Goal: Task Accomplishment & Management: Manage account settings

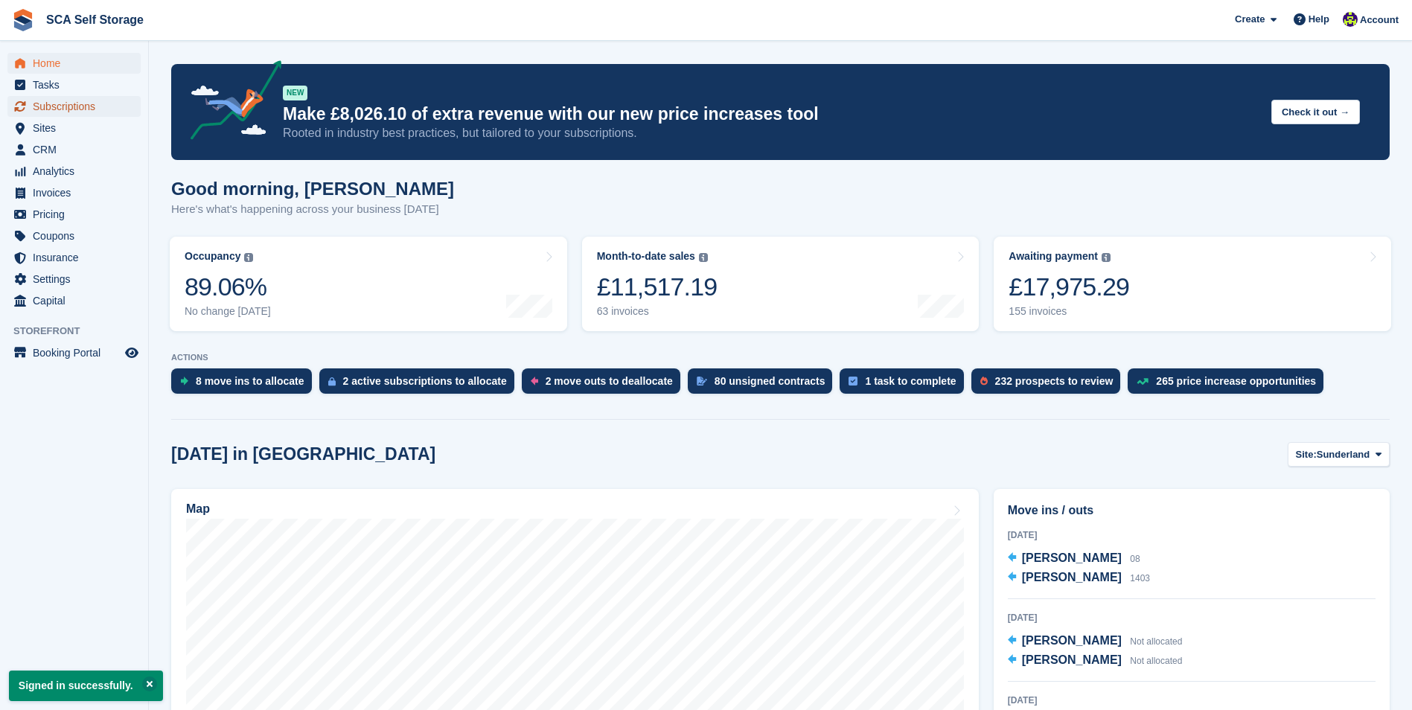
click at [81, 105] on span "Subscriptions" at bounding box center [77, 106] width 89 height 21
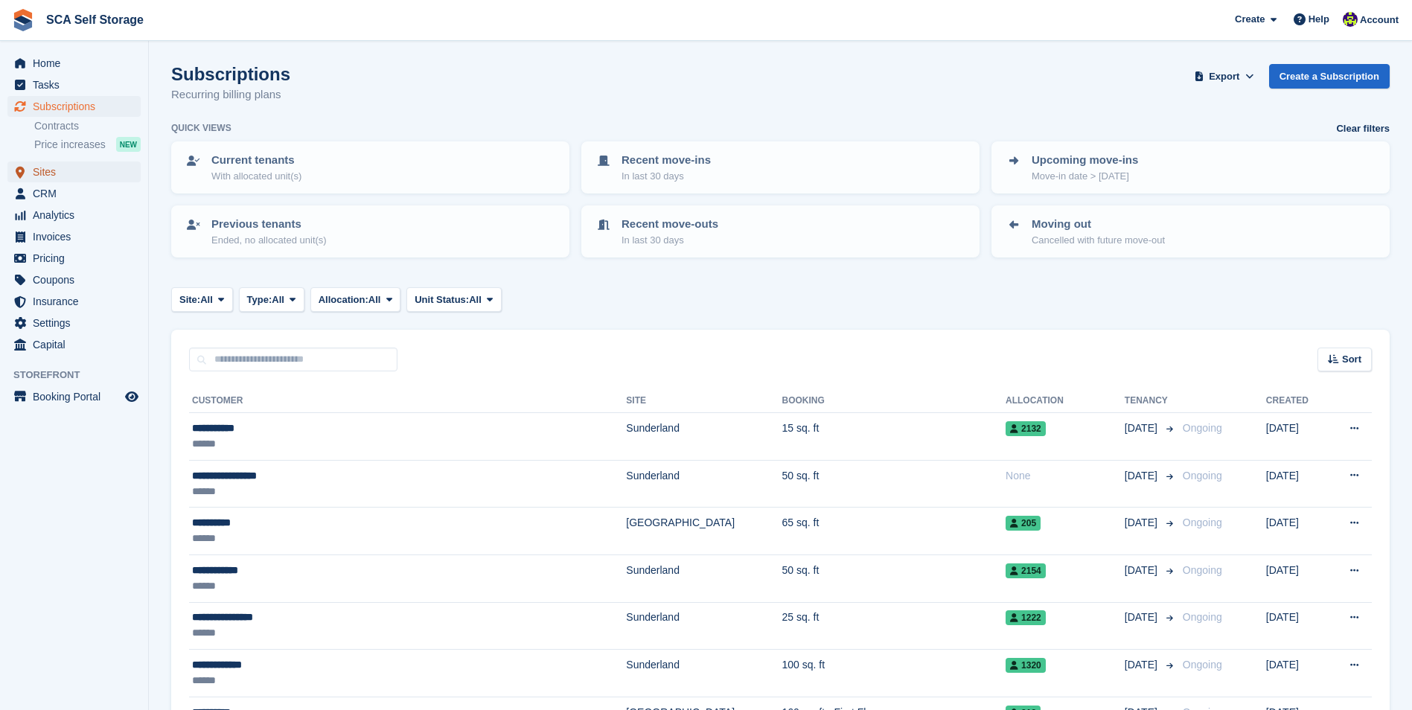
click at [101, 170] on span "Sites" at bounding box center [77, 172] width 89 height 21
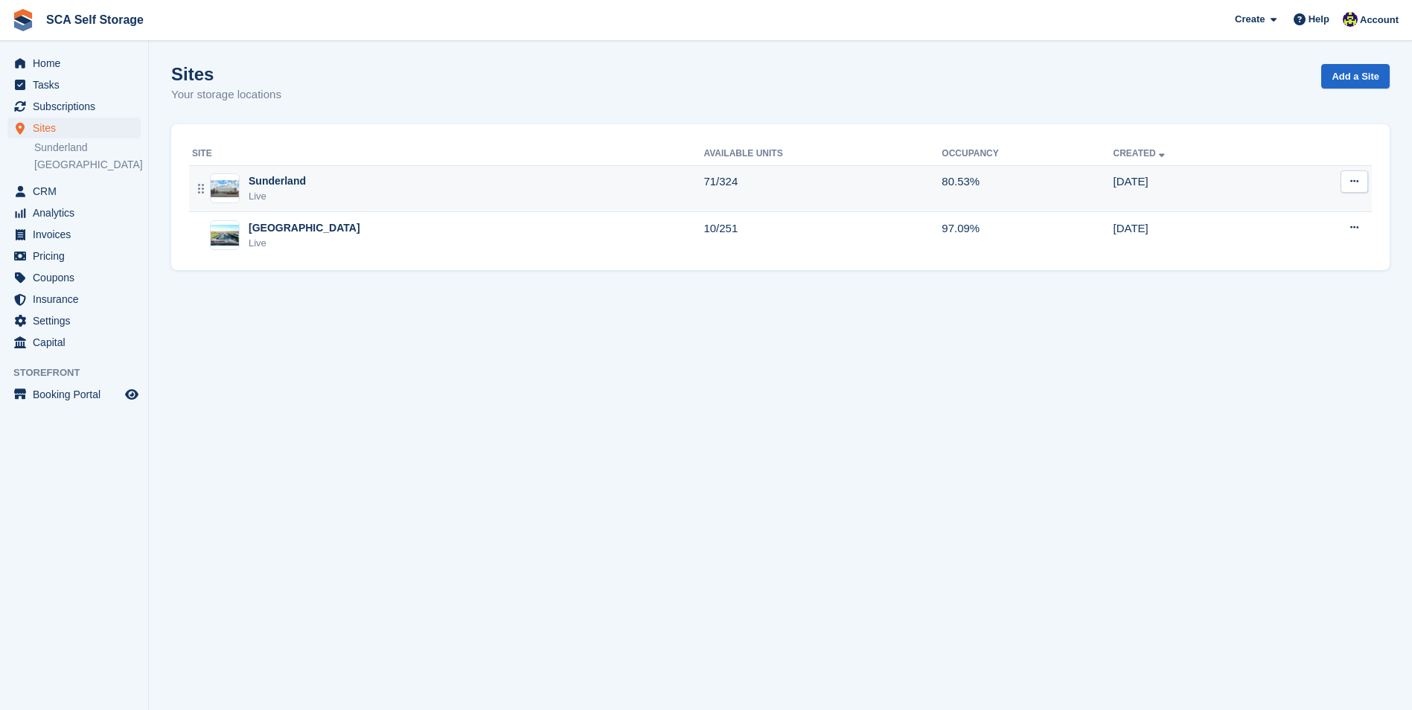
click at [433, 200] on div "Sunderland Live" at bounding box center [447, 188] width 511 height 31
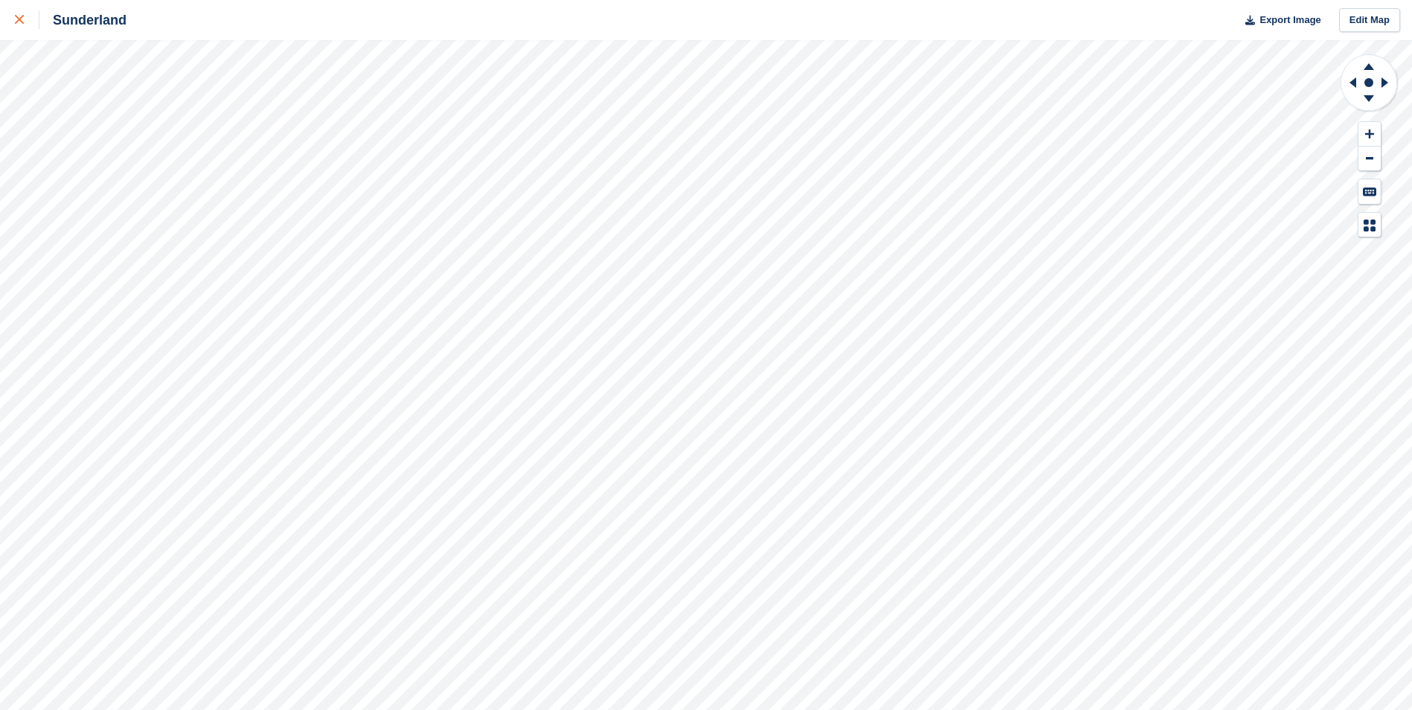
click at [18, 19] on icon at bounding box center [19, 19] width 9 height 9
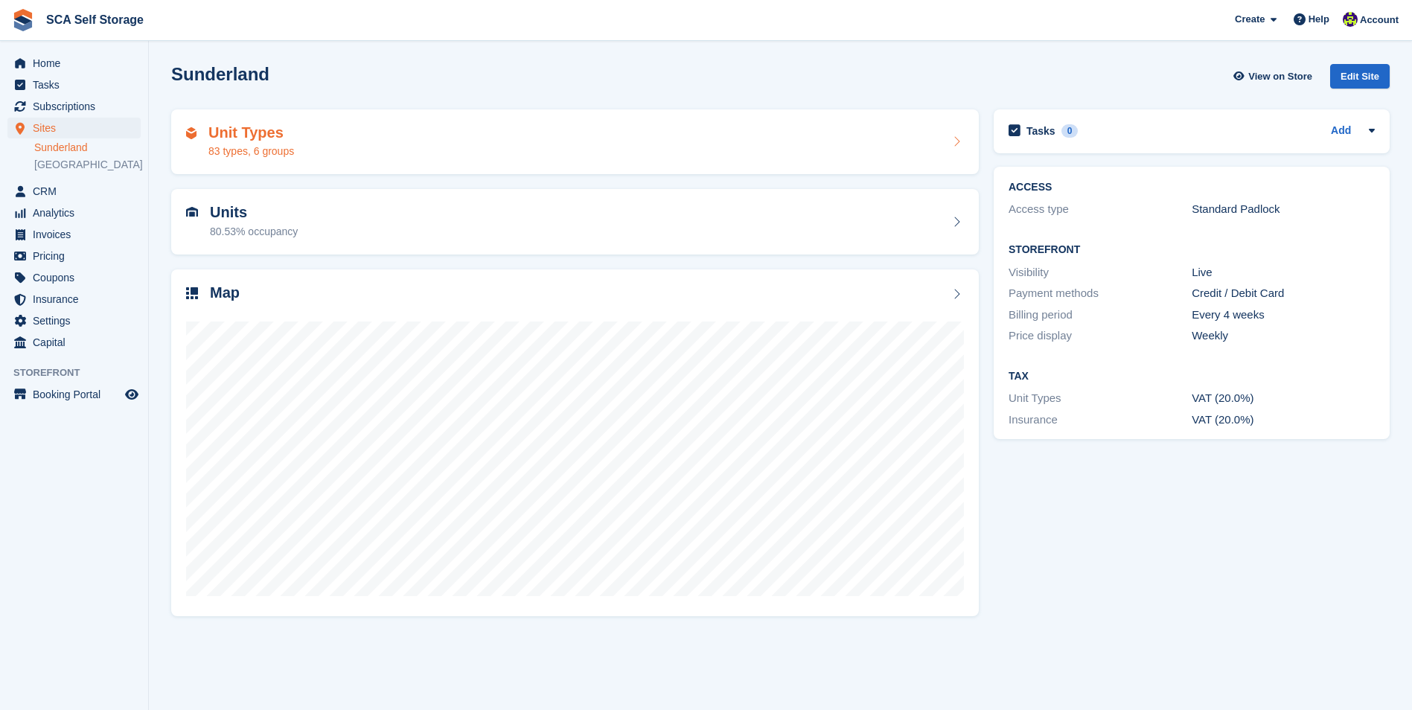
click at [447, 162] on div "Unit Types 83 types, 6 groups" at bounding box center [575, 142] width 808 height 66
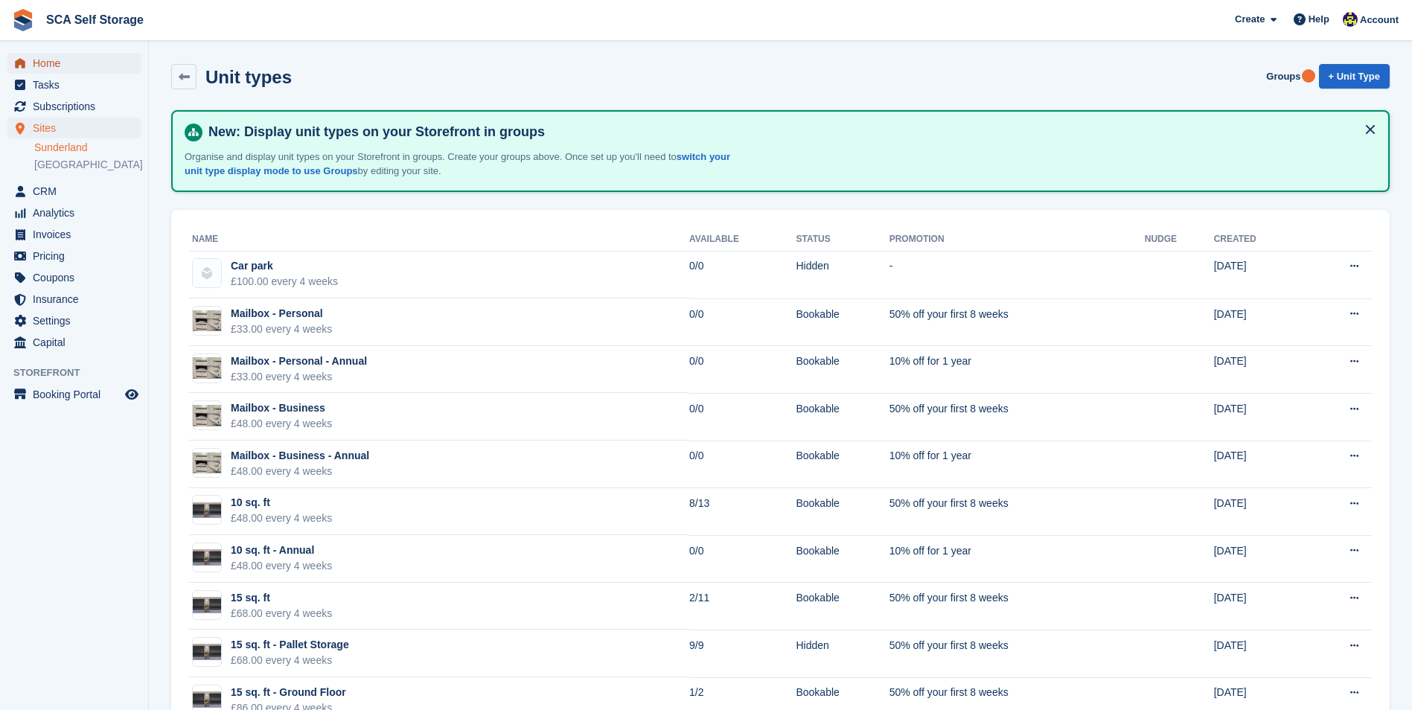
click at [56, 60] on span "Home" at bounding box center [77, 63] width 89 height 21
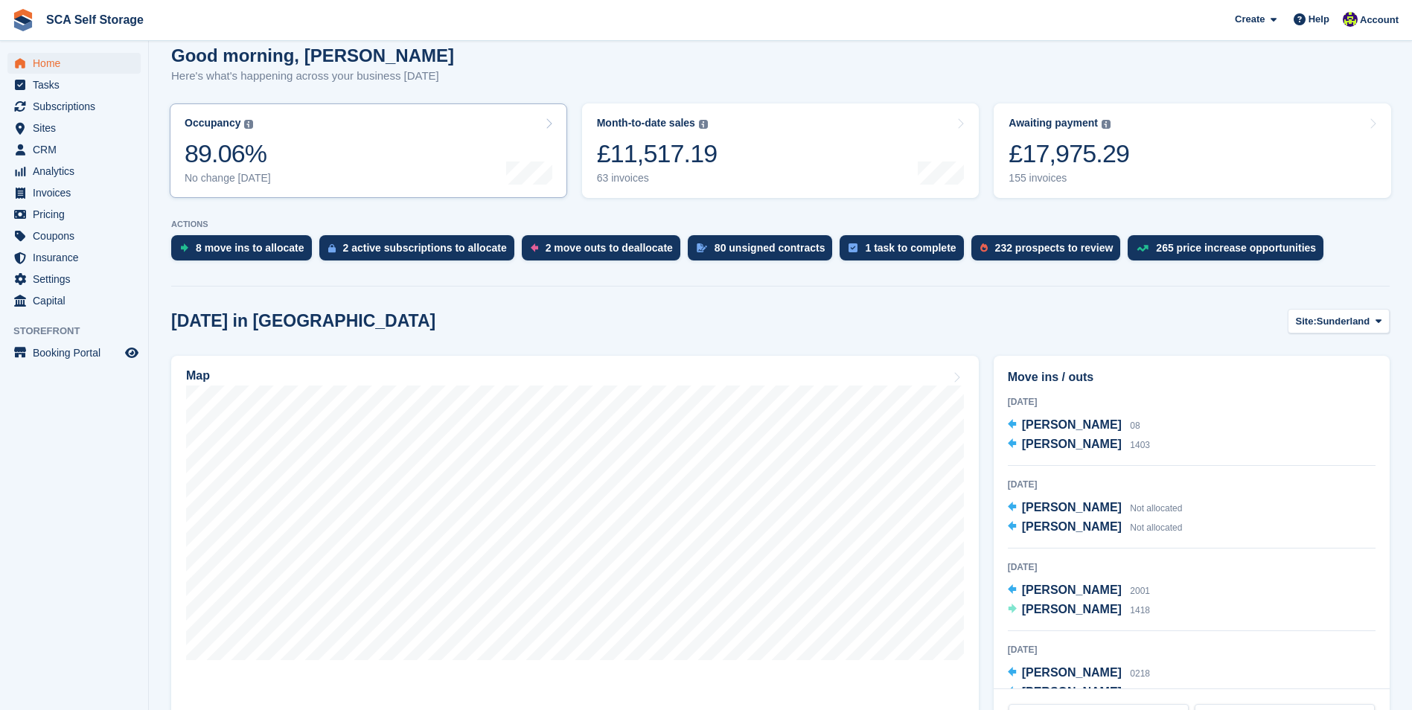
scroll to position [149, 0]
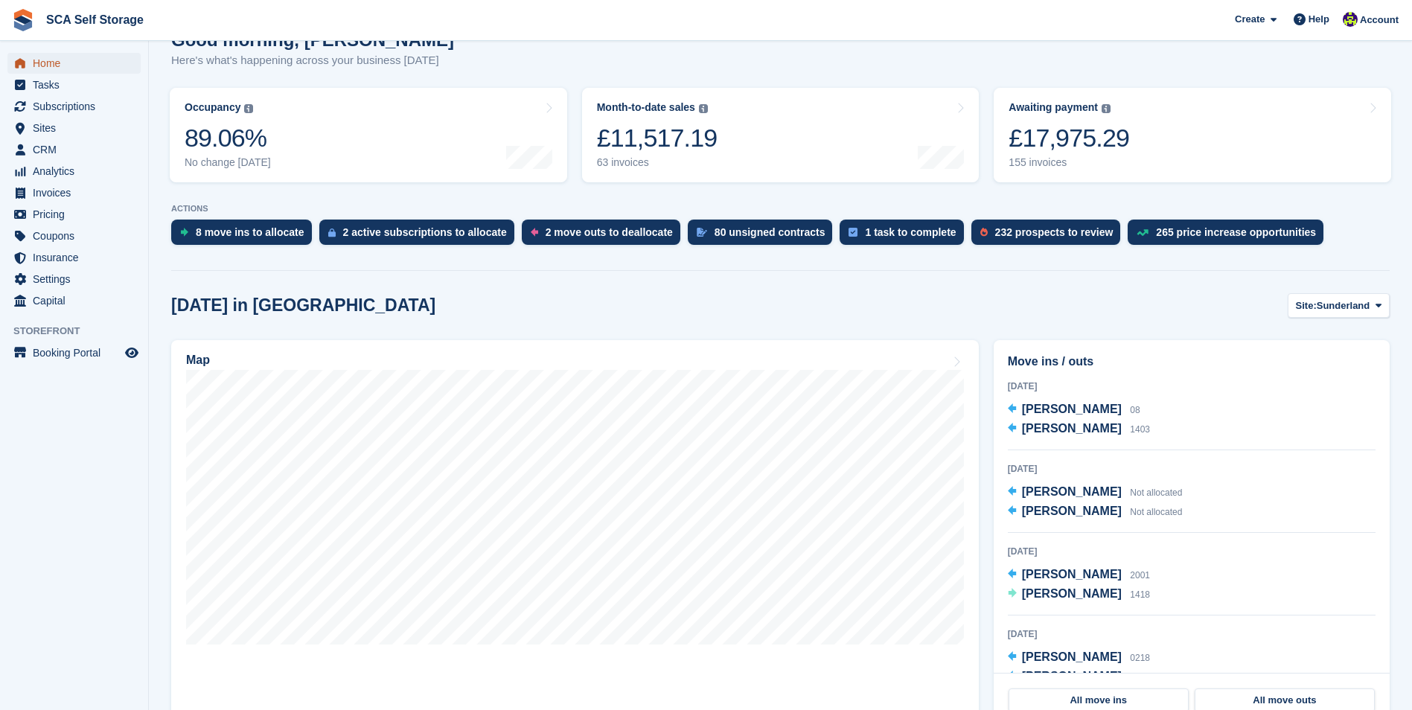
click at [66, 66] on span "Home" at bounding box center [77, 63] width 89 height 21
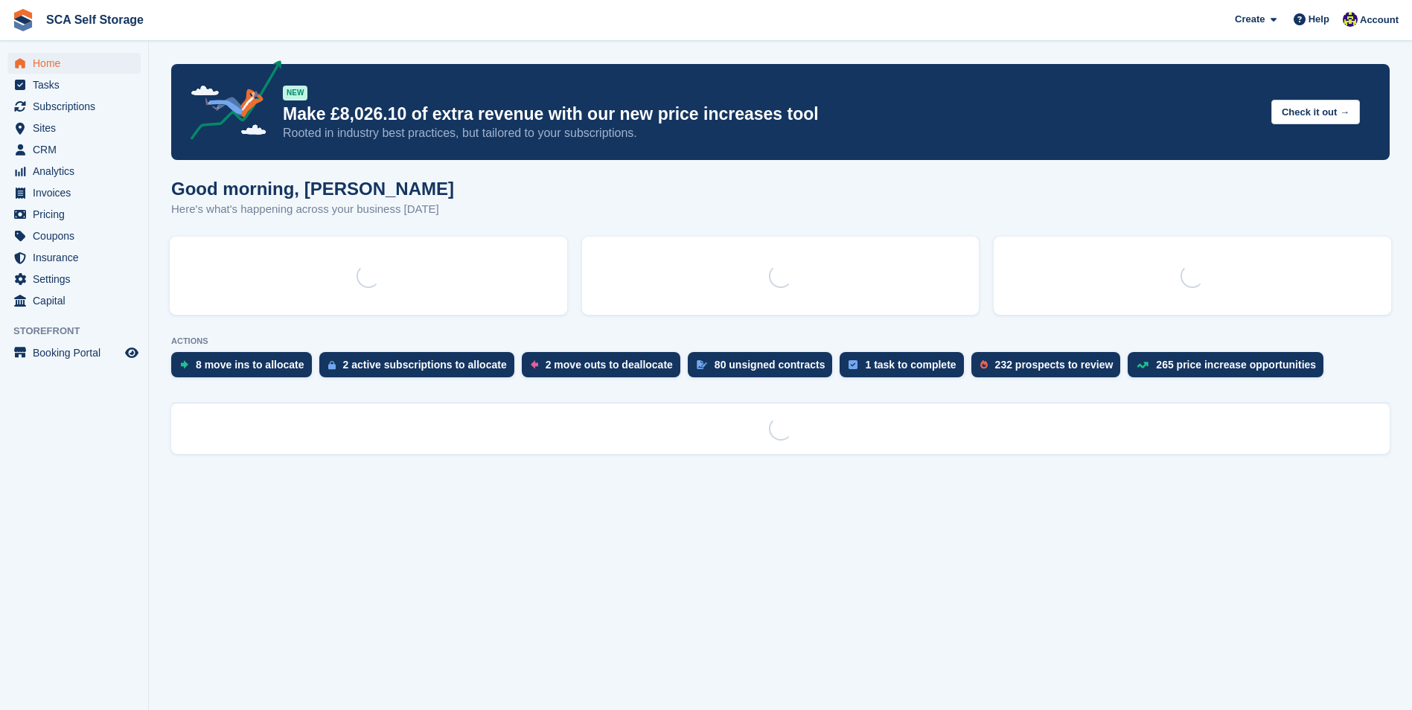
scroll to position [0, 0]
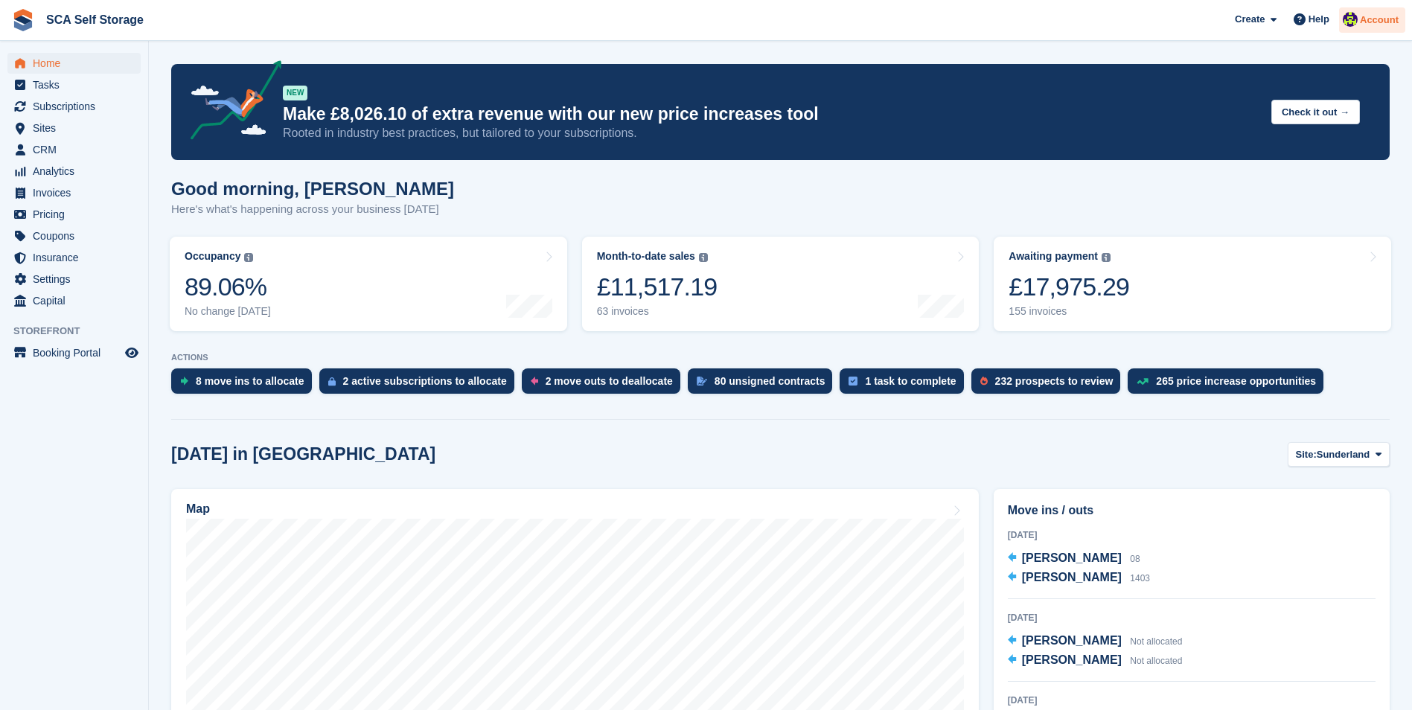
click at [1358, 16] on div at bounding box center [1350, 22] width 15 height 20
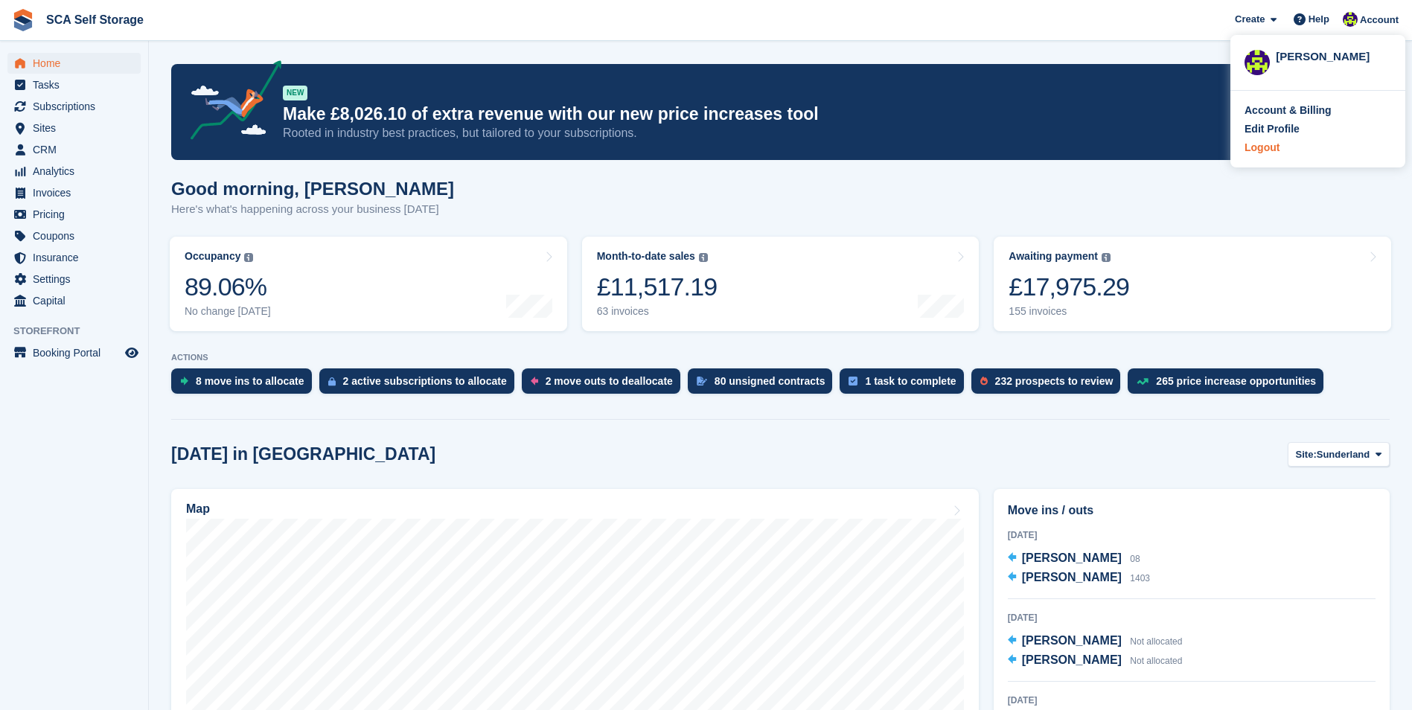
click at [1263, 149] on div "Logout" at bounding box center [1262, 148] width 35 height 16
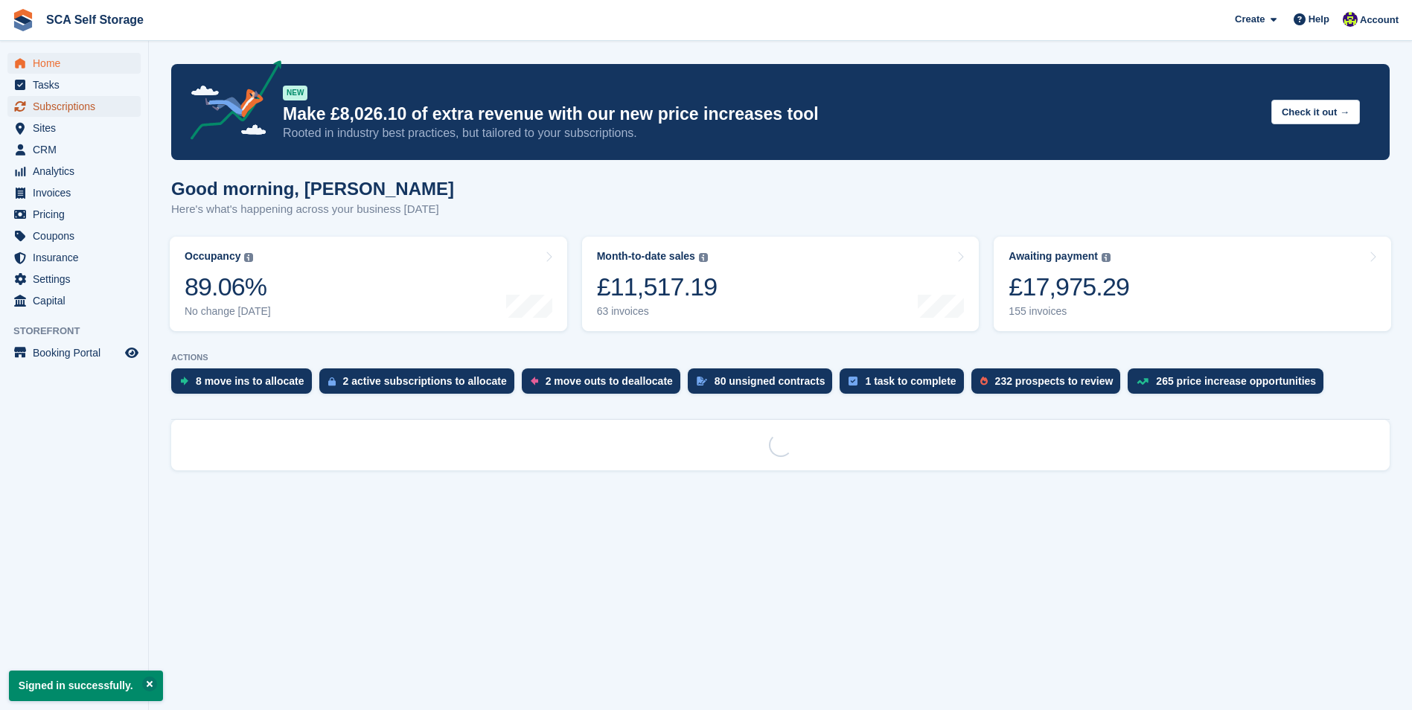
click at [92, 108] on span "Subscriptions" at bounding box center [77, 106] width 89 height 21
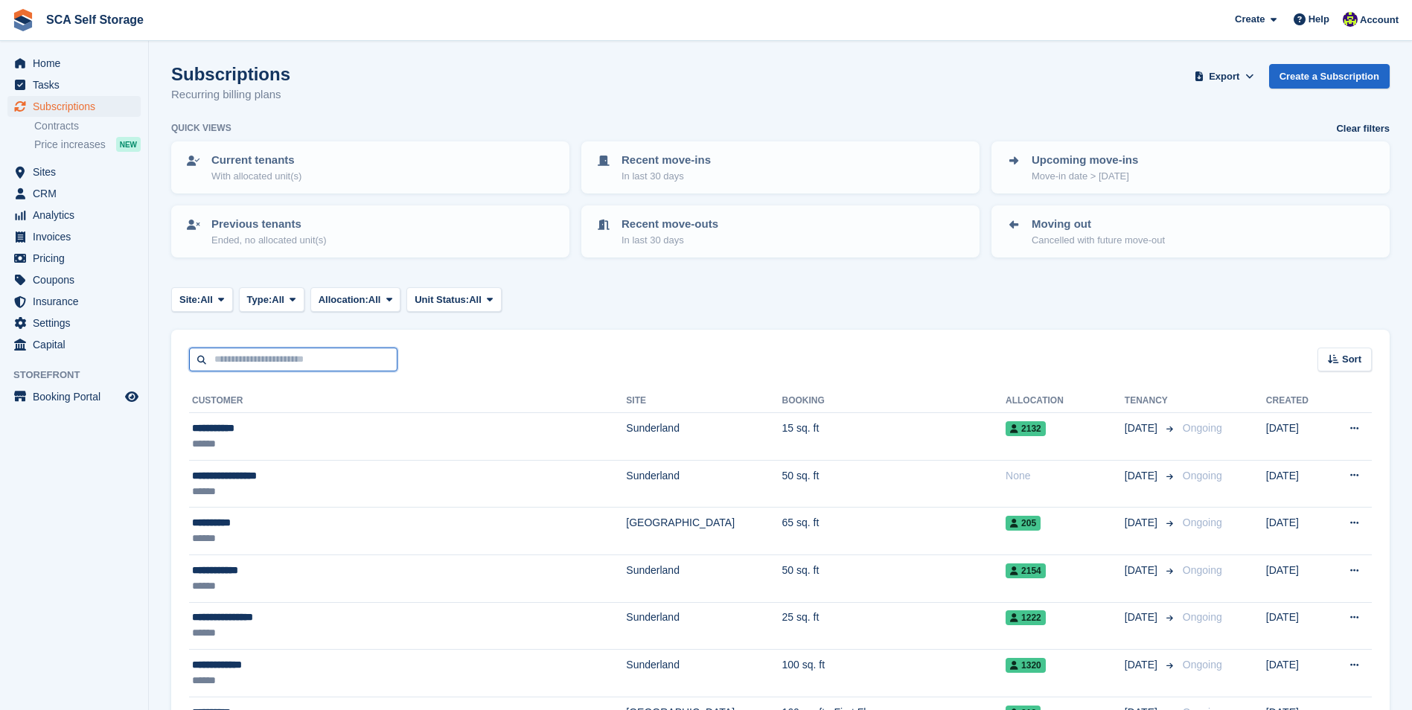
click at [271, 363] on input "text" at bounding box center [293, 360] width 208 height 25
type input "*****"
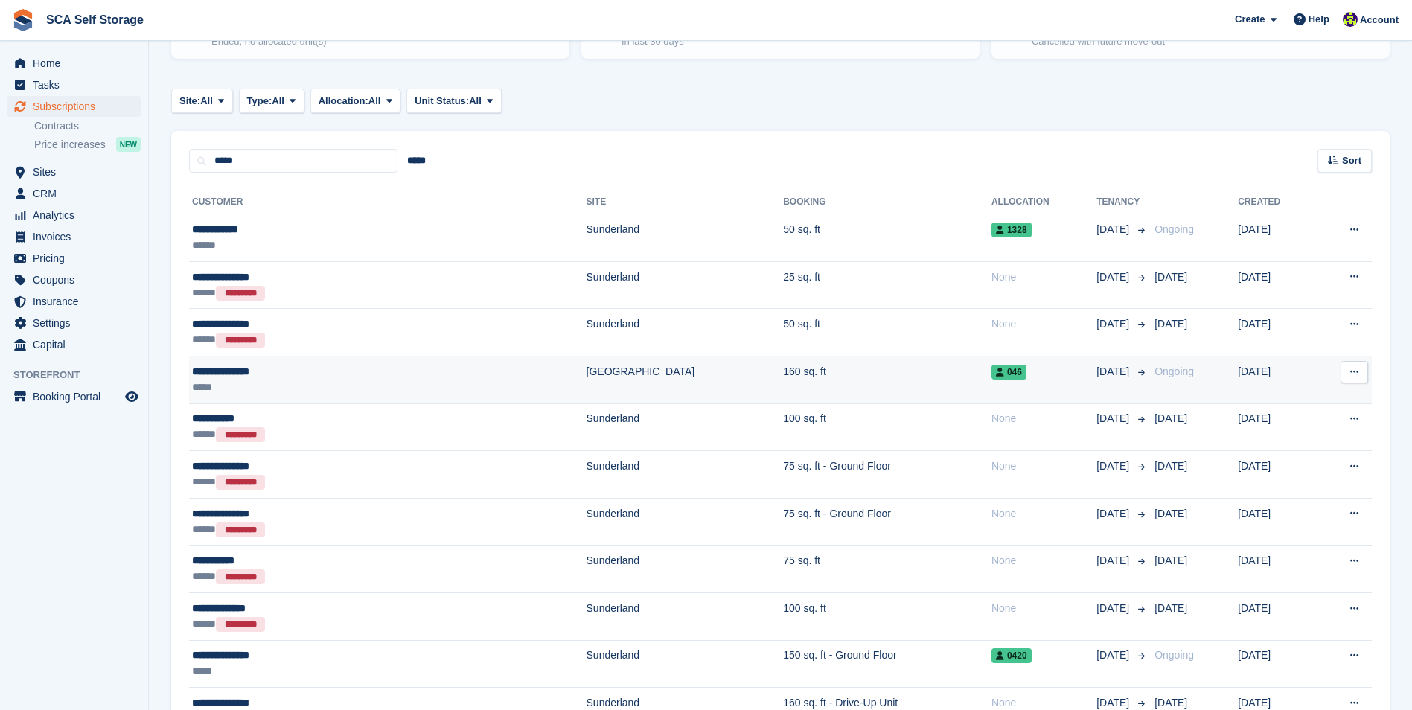
scroll to position [223, 0]
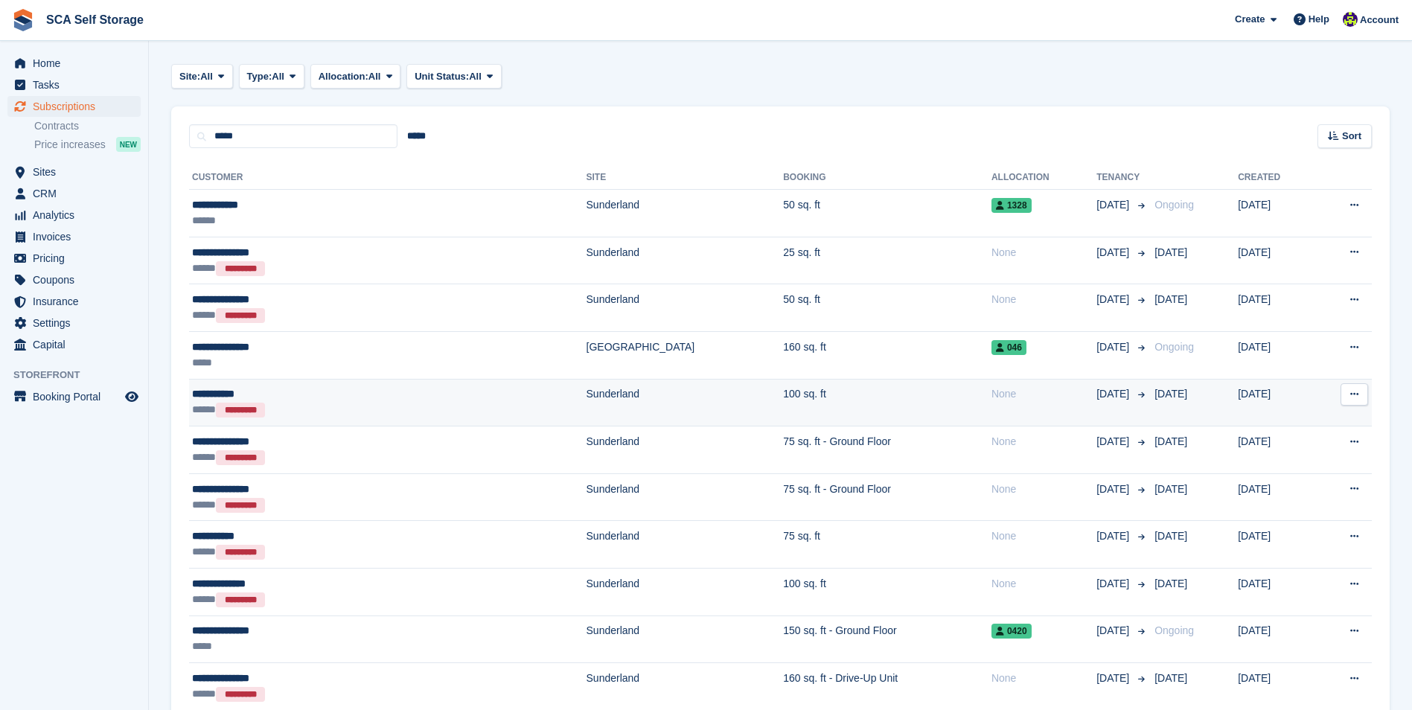
click at [333, 408] on div "***** *********" at bounding box center [300, 410] width 216 height 16
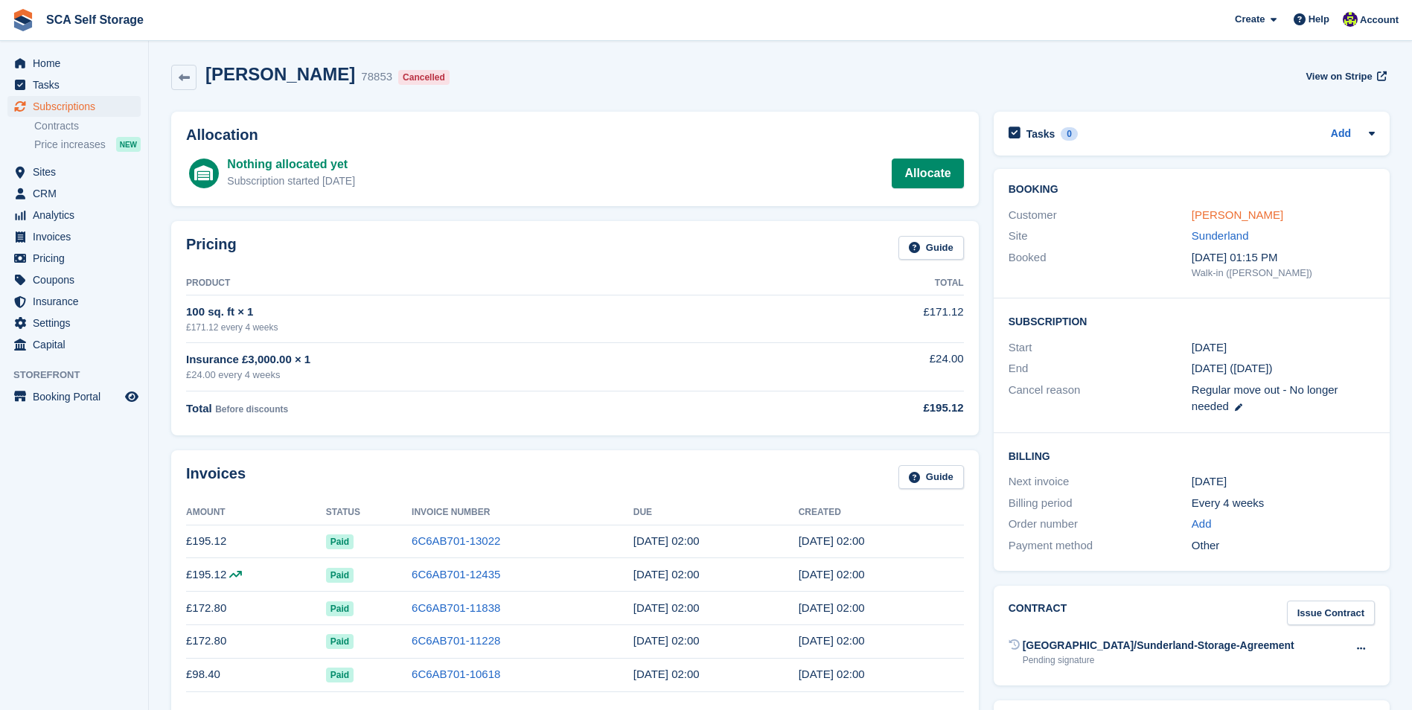
click at [1228, 211] on link "[PERSON_NAME]" at bounding box center [1238, 214] width 92 height 13
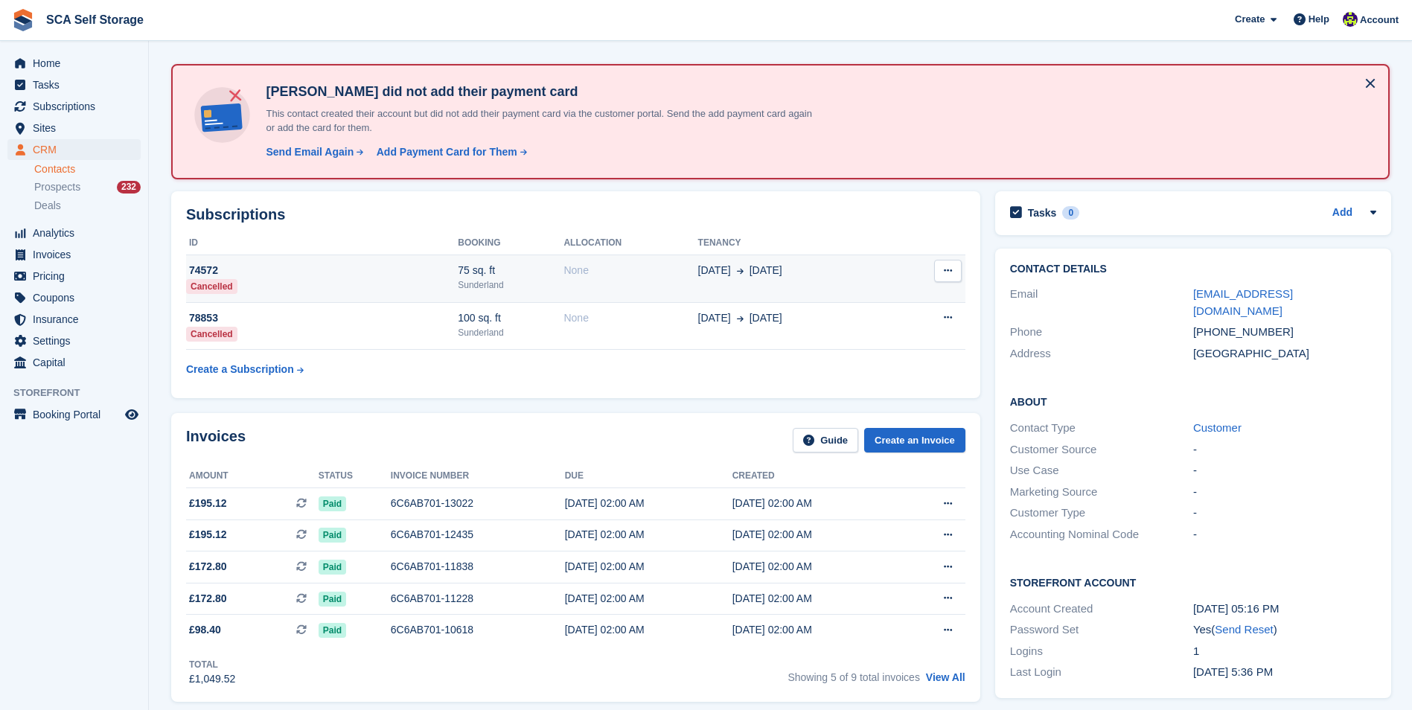
scroll to position [74, 0]
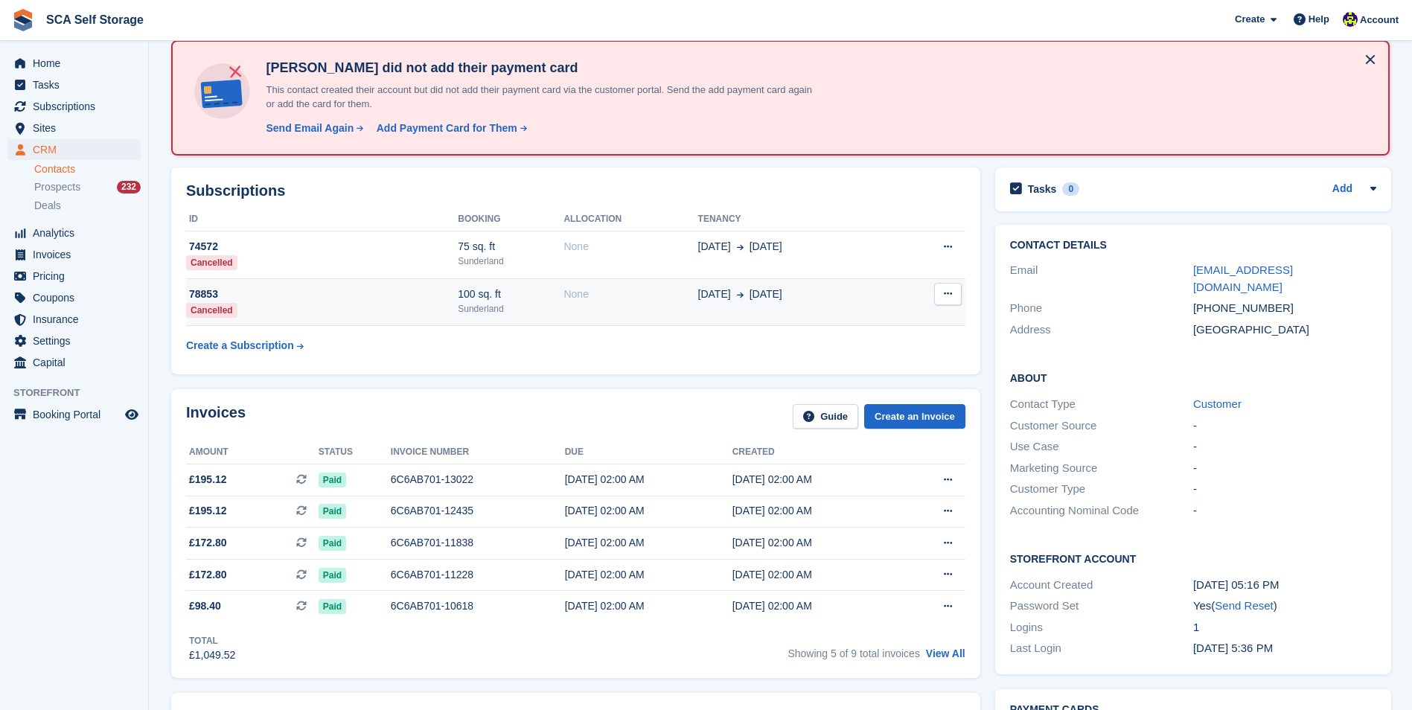
click at [373, 299] on div "78853" at bounding box center [322, 295] width 272 height 16
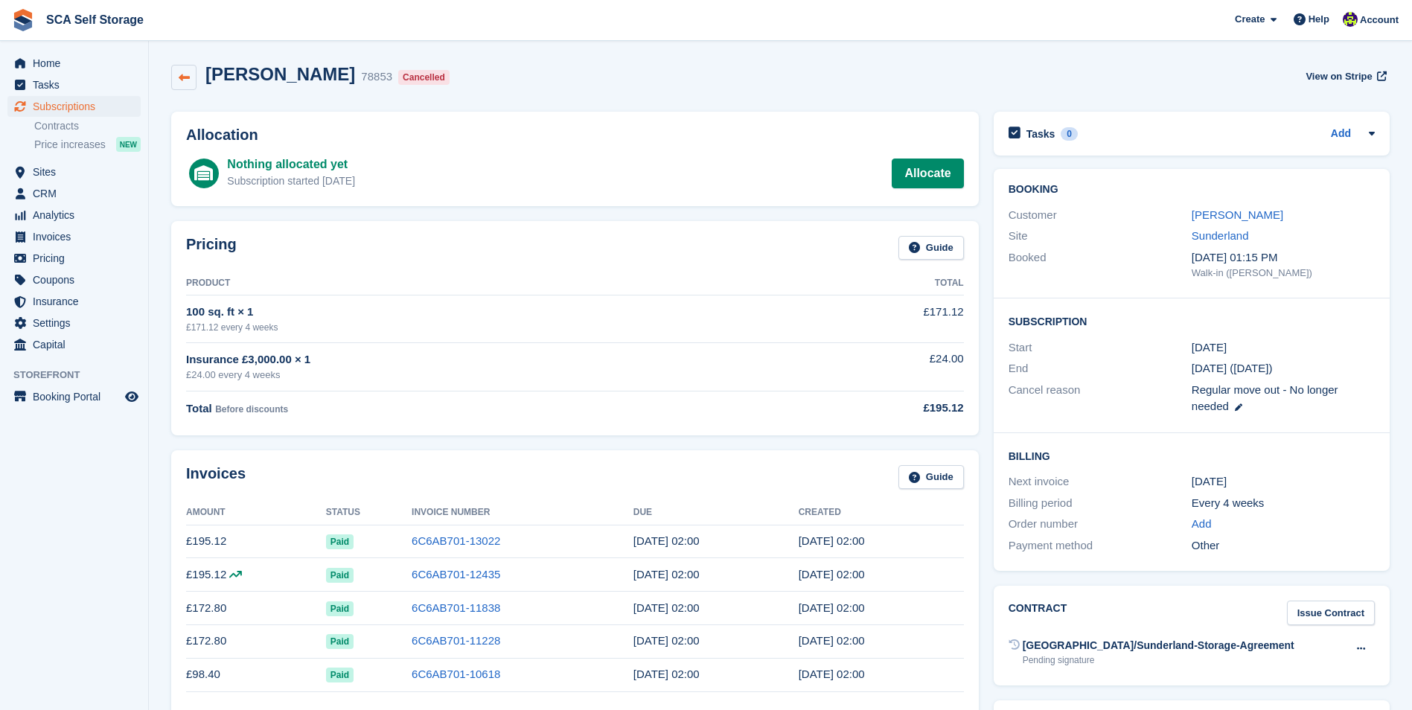
click at [184, 80] on icon at bounding box center [184, 77] width 11 height 11
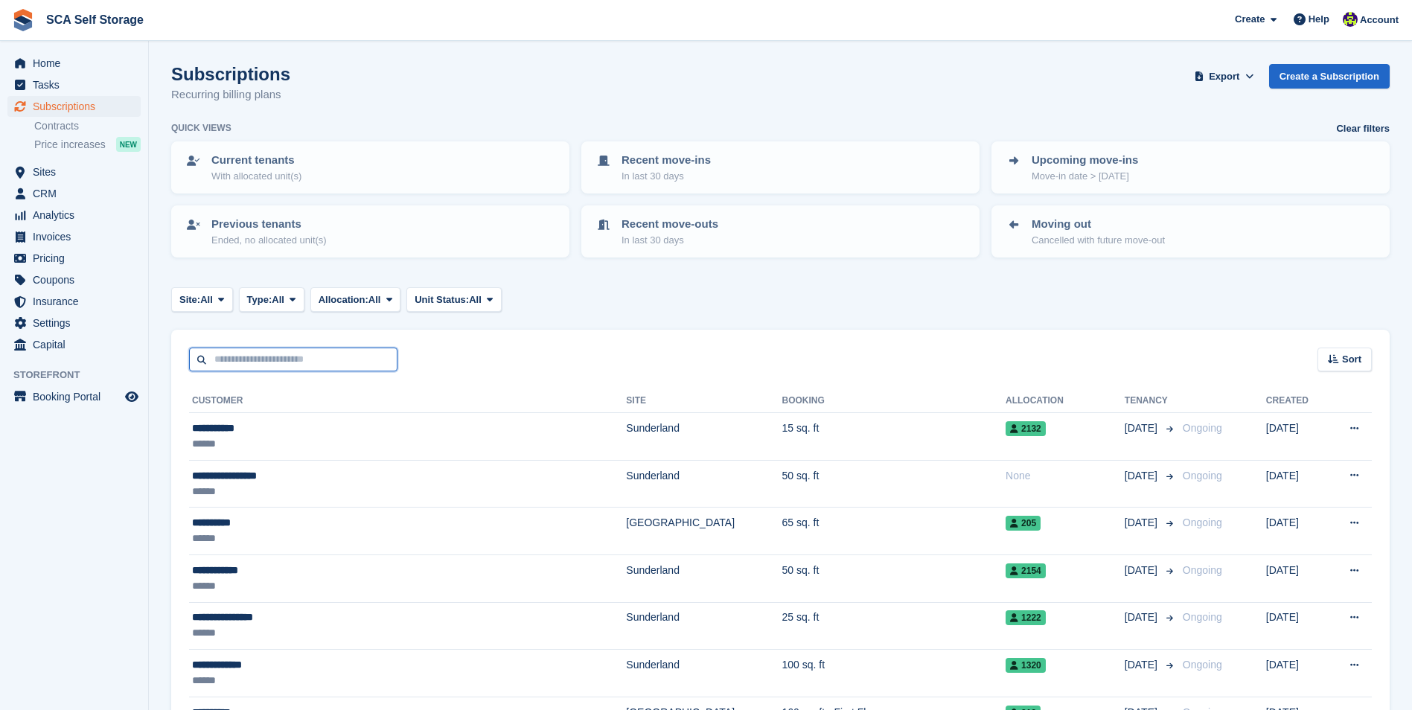
click at [270, 360] on input "text" at bounding box center [293, 360] width 208 height 25
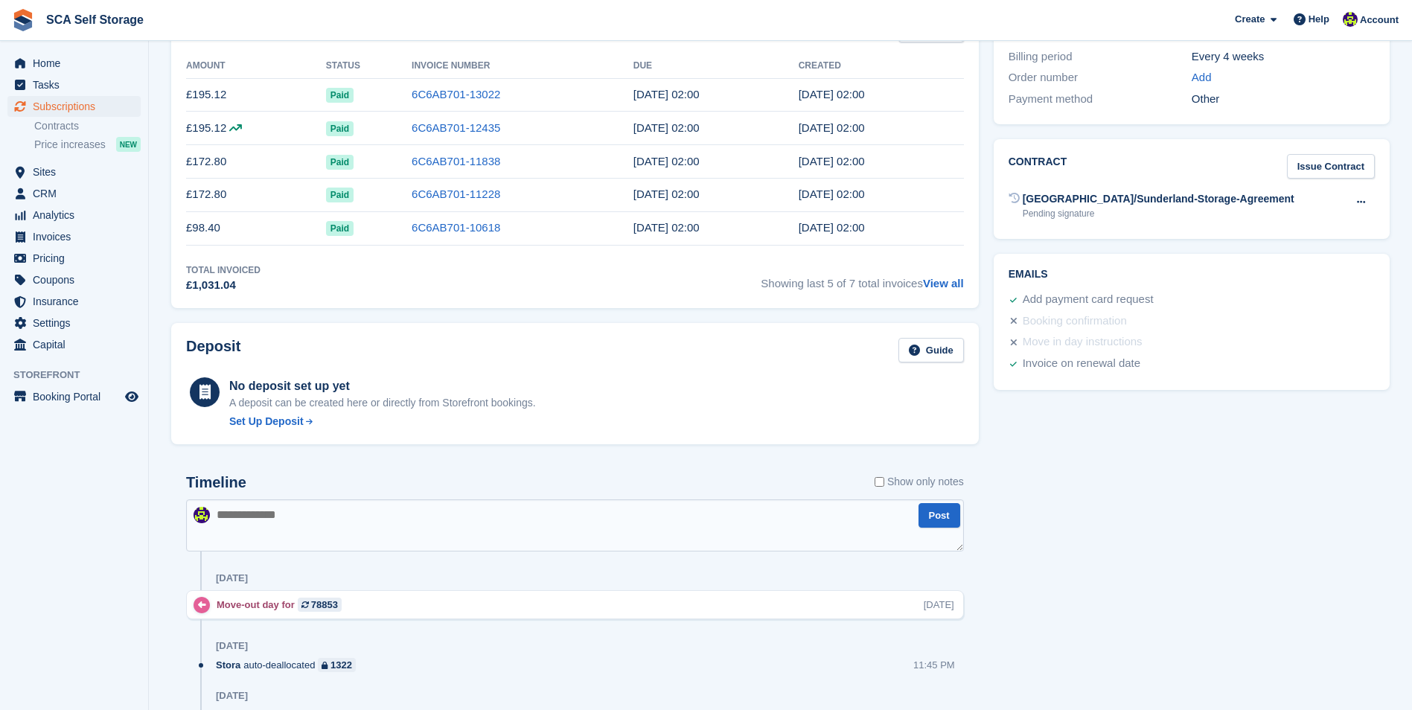
scroll to position [74, 0]
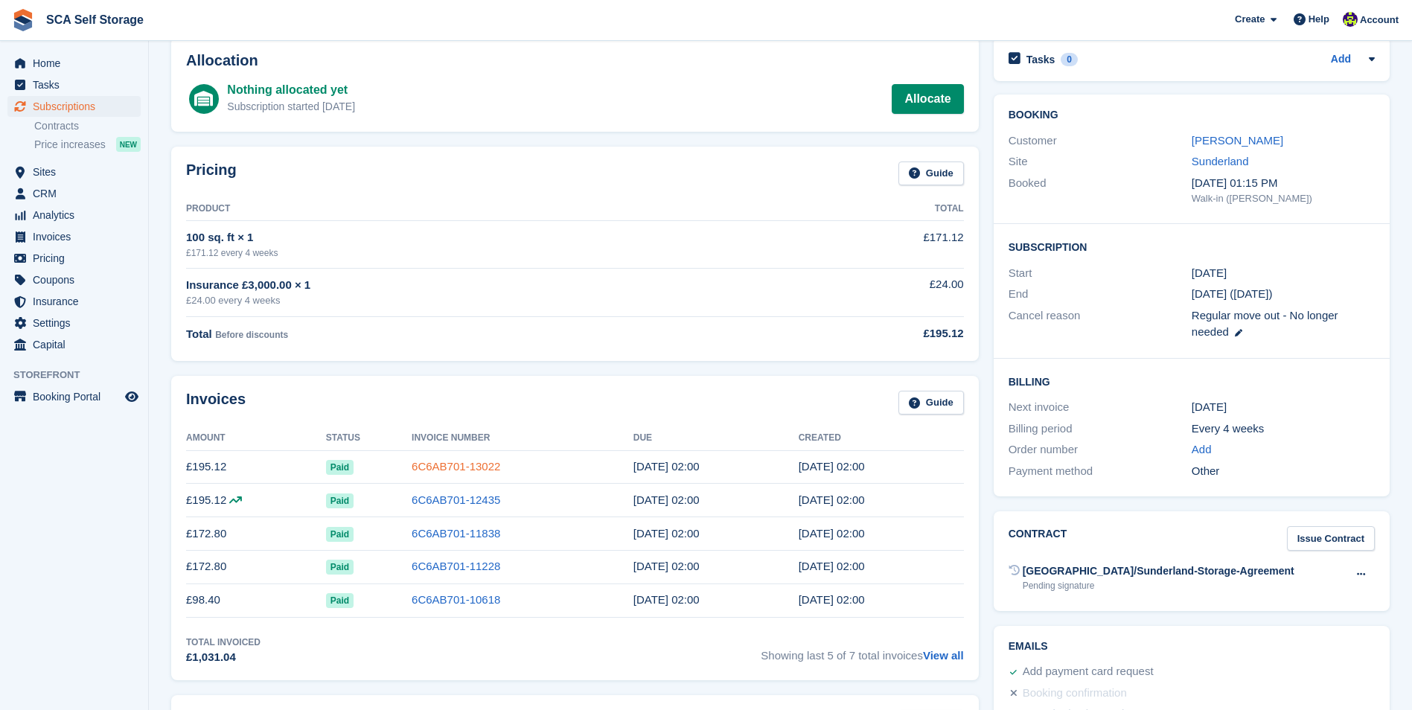
click at [444, 467] on link "6C6AB701-13022" at bounding box center [456, 466] width 89 height 13
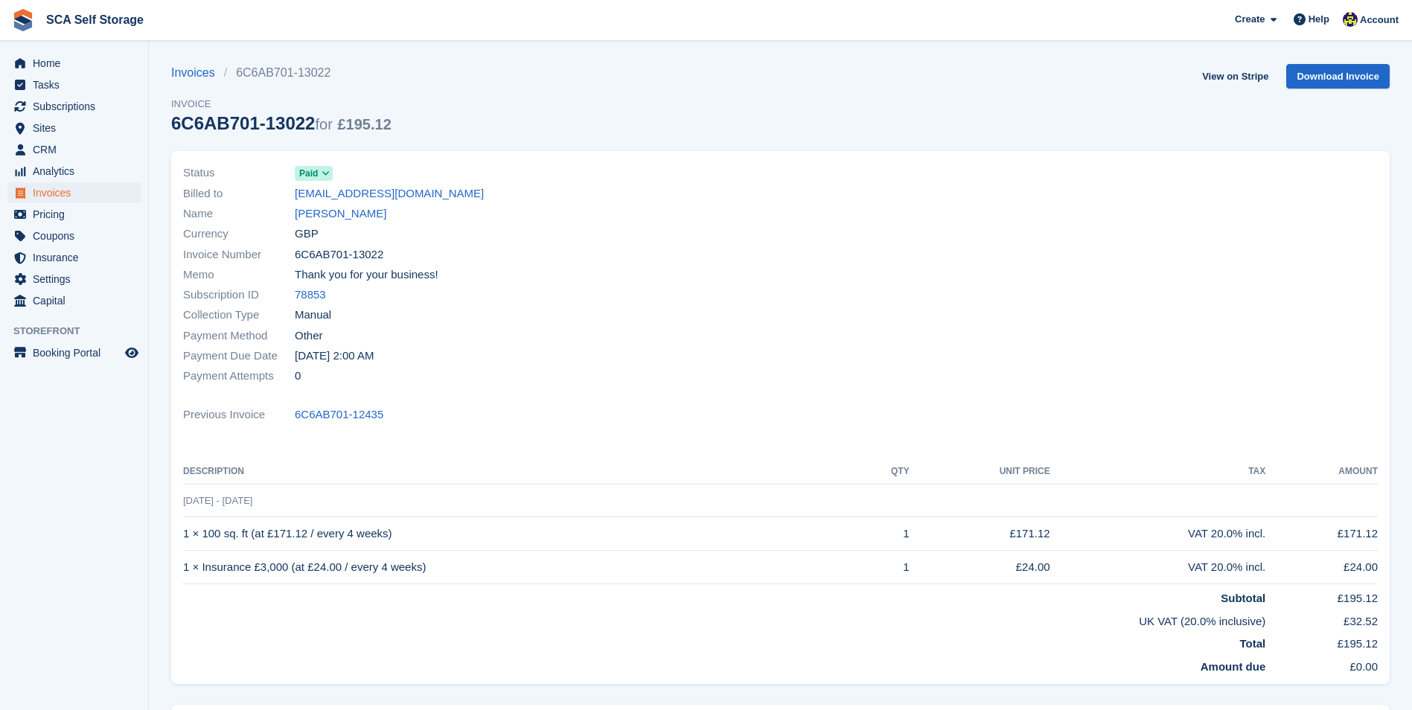
click at [226, 504] on span "14 Sep - 12 Oct" at bounding box center [217, 500] width 69 height 11
click at [216, 500] on span "14 Sep - 12 Oct" at bounding box center [217, 500] width 69 height 11
click at [224, 503] on span "14 Sep - 12 Oct" at bounding box center [217, 500] width 69 height 11
drag, startPoint x: 556, startPoint y: 357, endPoint x: 546, endPoint y: 347, distance: 13.7
click at [556, 357] on div "Payment Due Date 15 Sep, 2:00 AM" at bounding box center [477, 356] width 589 height 20
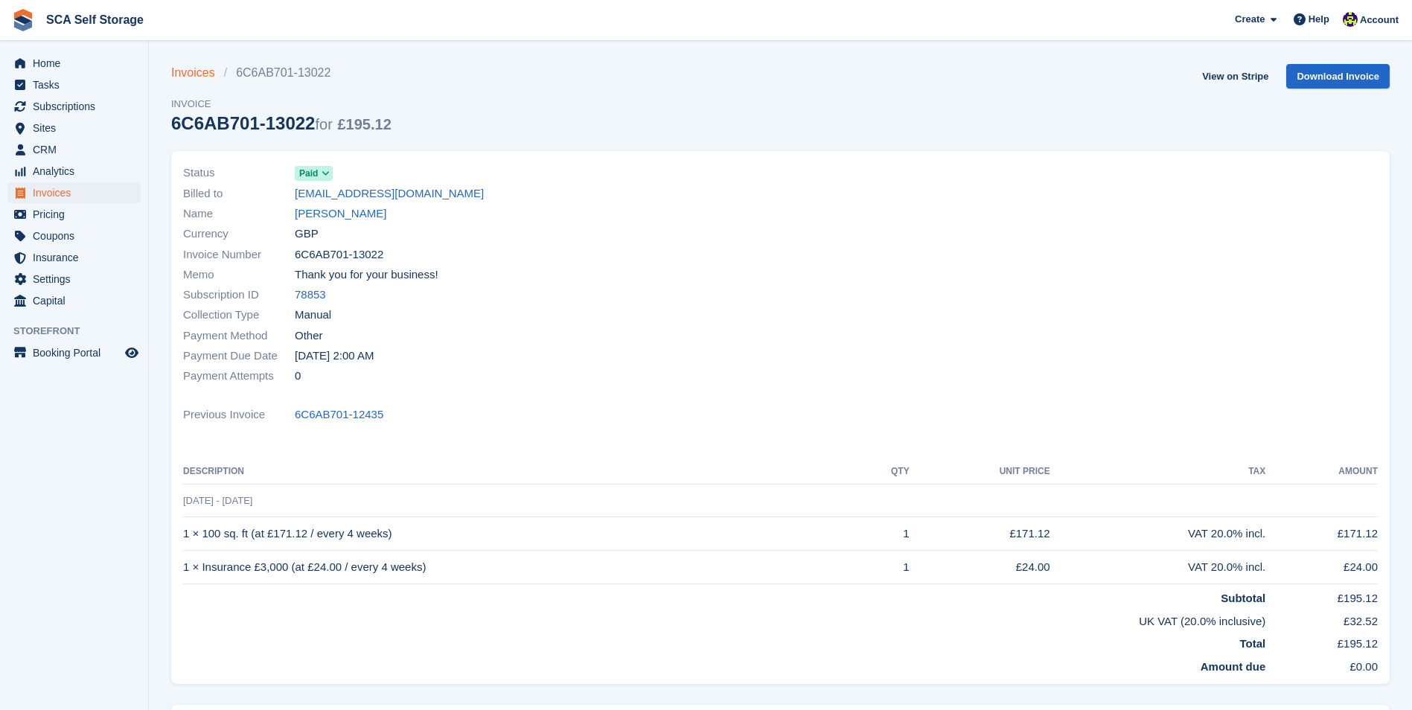
click at [191, 75] on link "Invoices" at bounding box center [197, 73] width 53 height 18
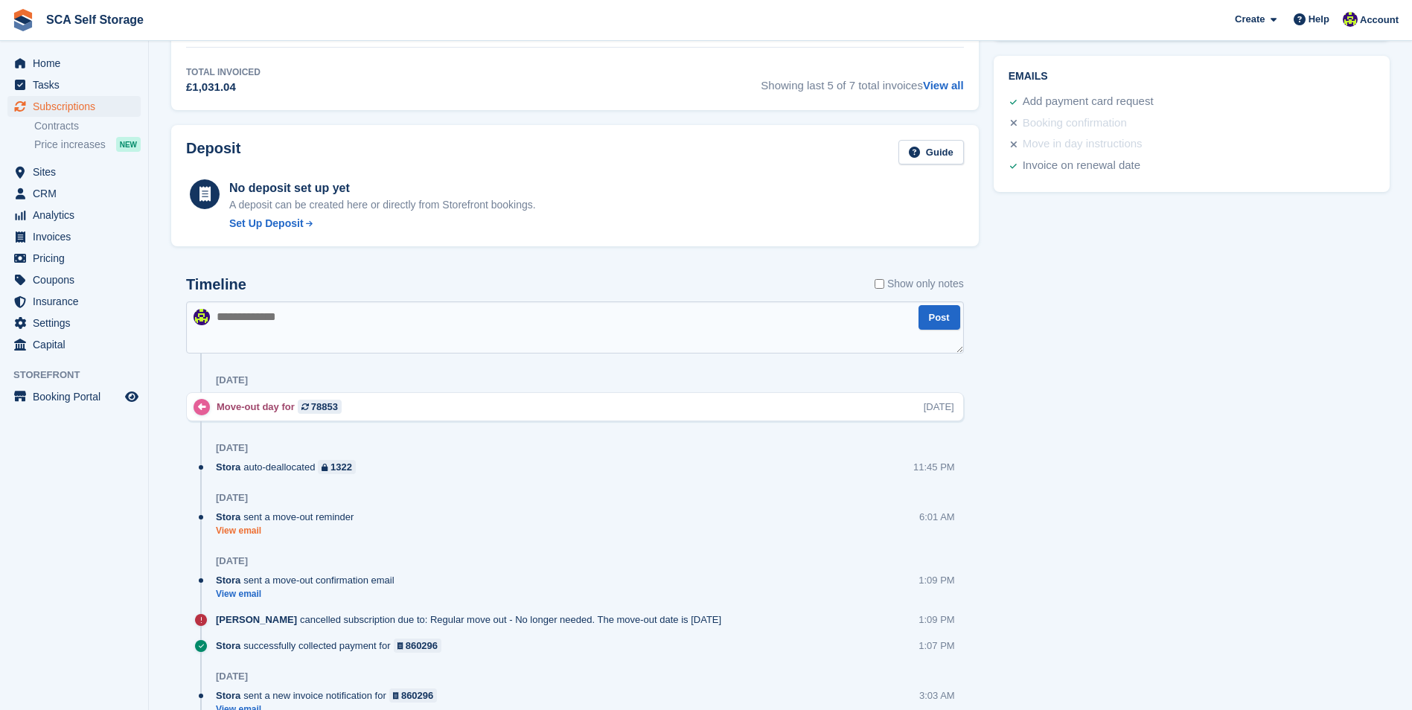
scroll to position [670, 0]
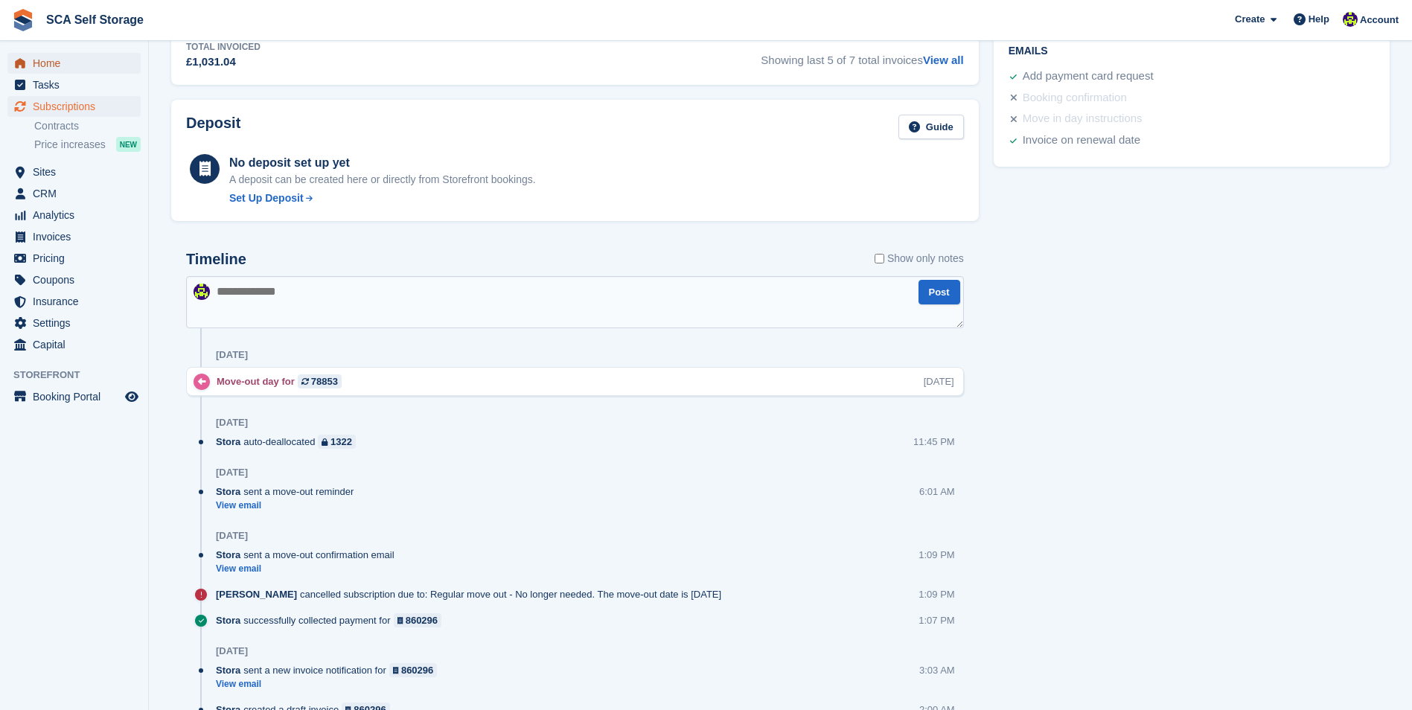
click at [79, 71] on span "Home" at bounding box center [77, 63] width 89 height 21
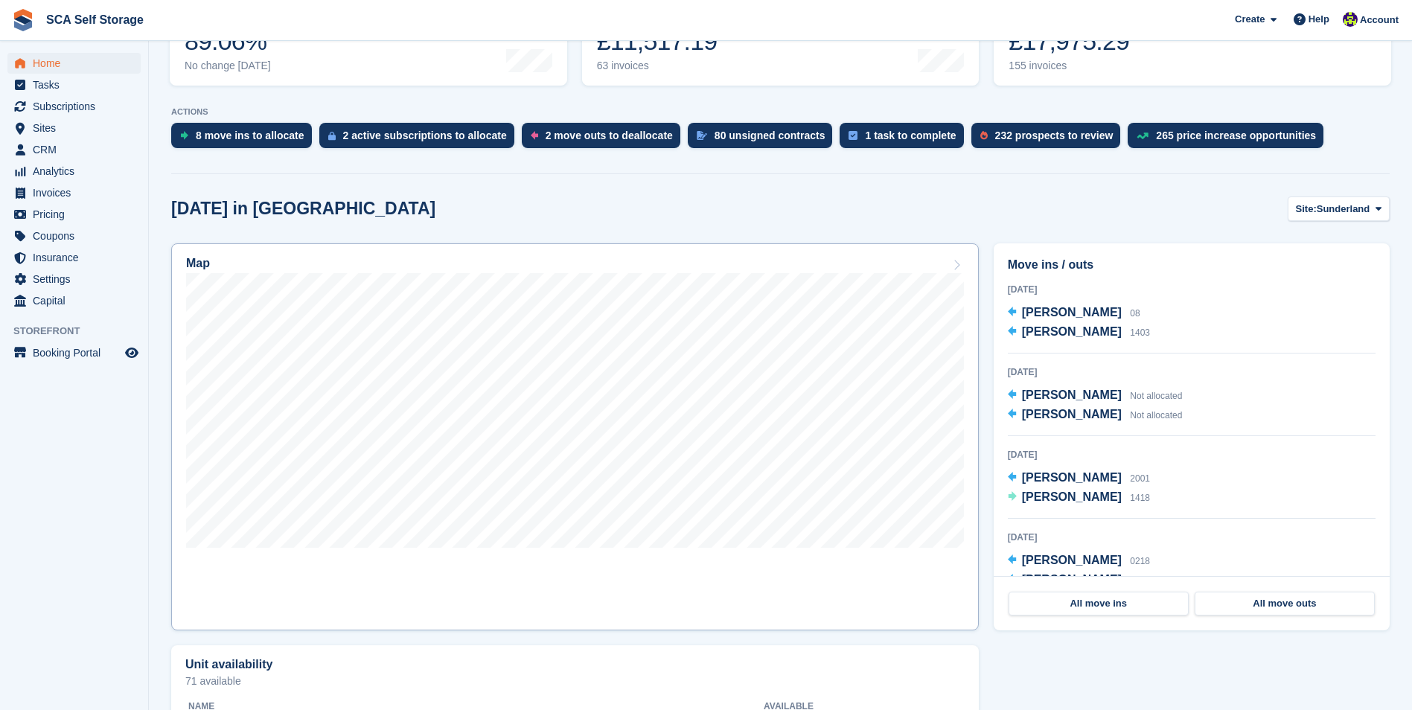
scroll to position [298, 0]
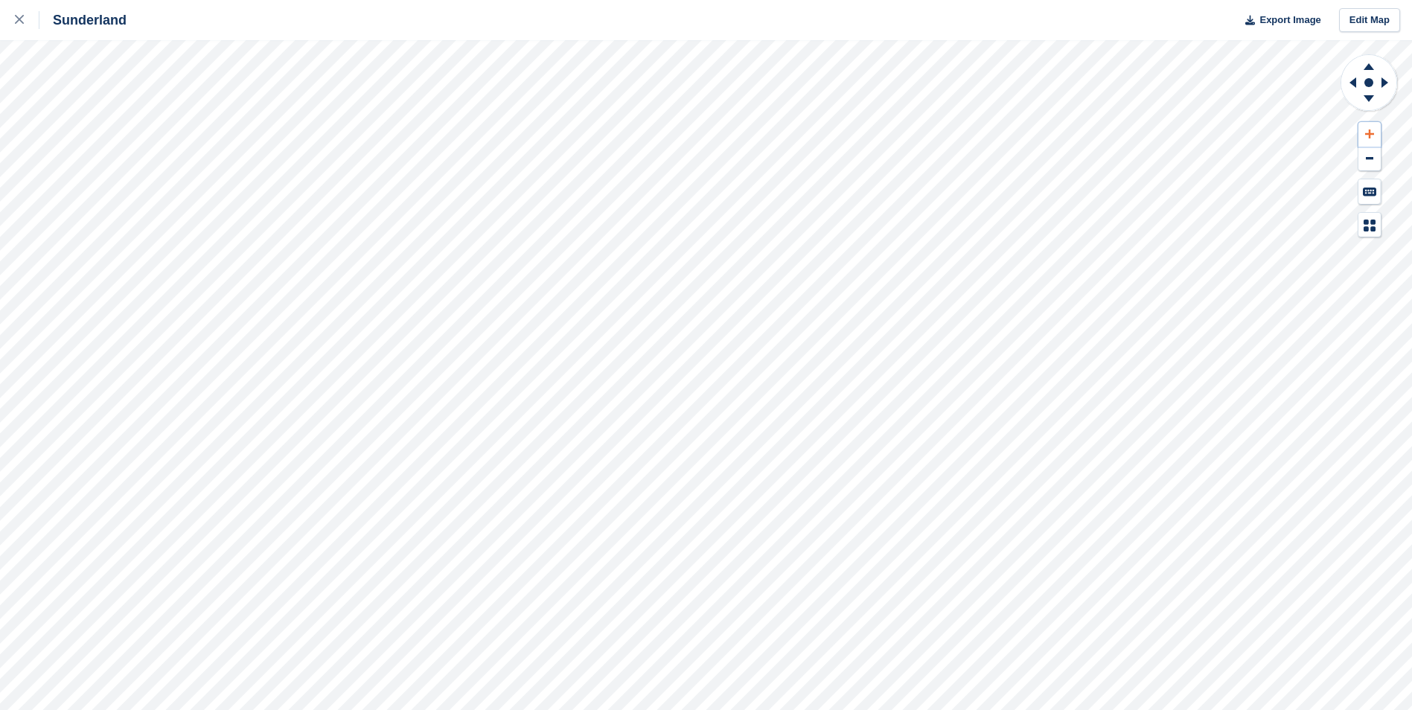
click at [1371, 135] on icon at bounding box center [1369, 134] width 9 height 10
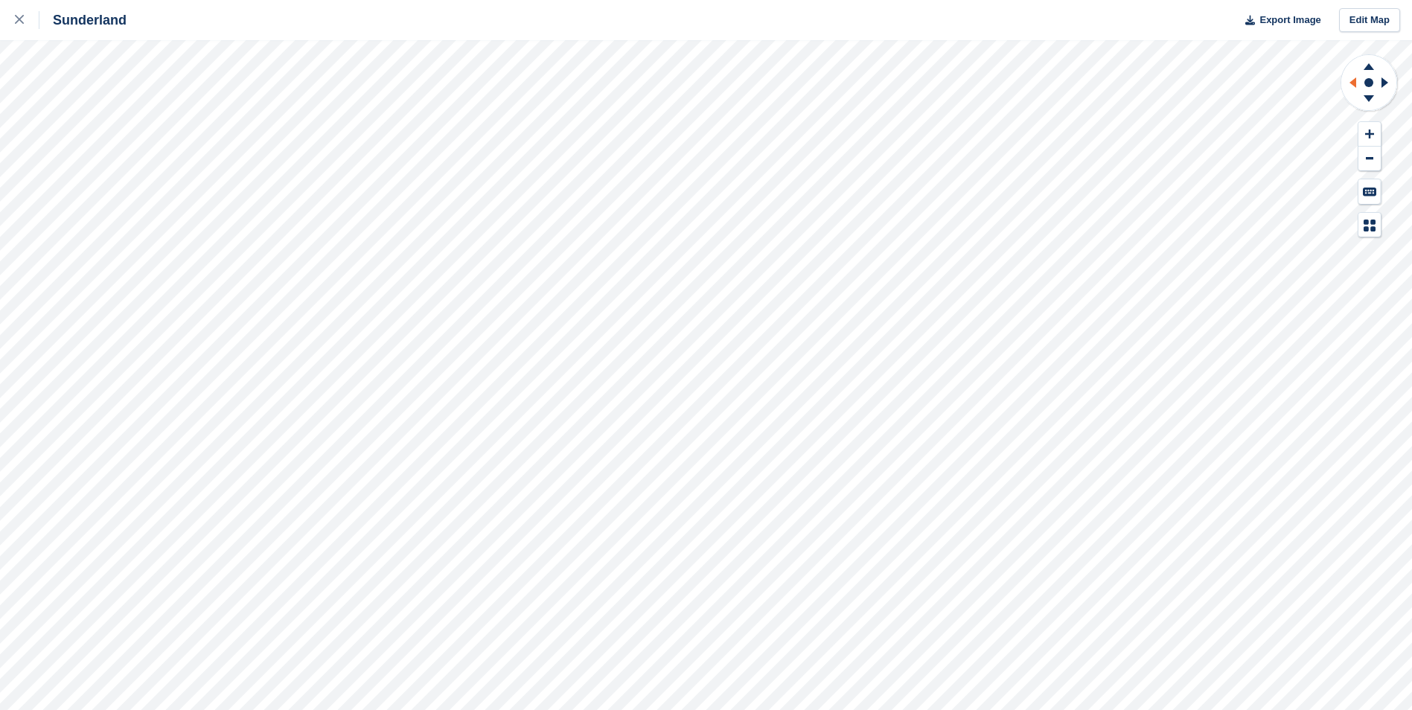
click at [1353, 85] on icon at bounding box center [1353, 82] width 7 height 10
click at [1368, 103] on icon at bounding box center [1369, 101] width 39 height 19
click at [1370, 60] on icon at bounding box center [1369, 64] width 39 height 19
click at [1372, 141] on button at bounding box center [1370, 134] width 22 height 25
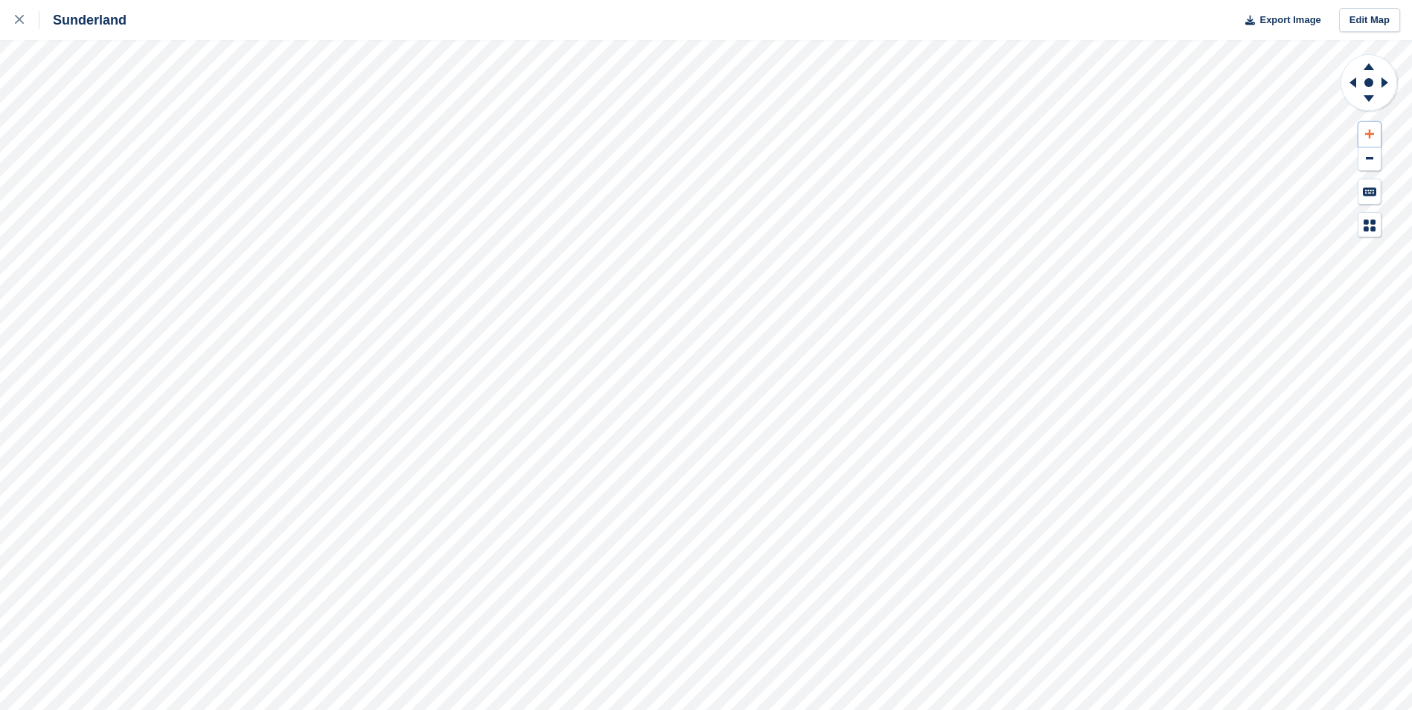
click at [1374, 141] on button at bounding box center [1370, 134] width 22 height 25
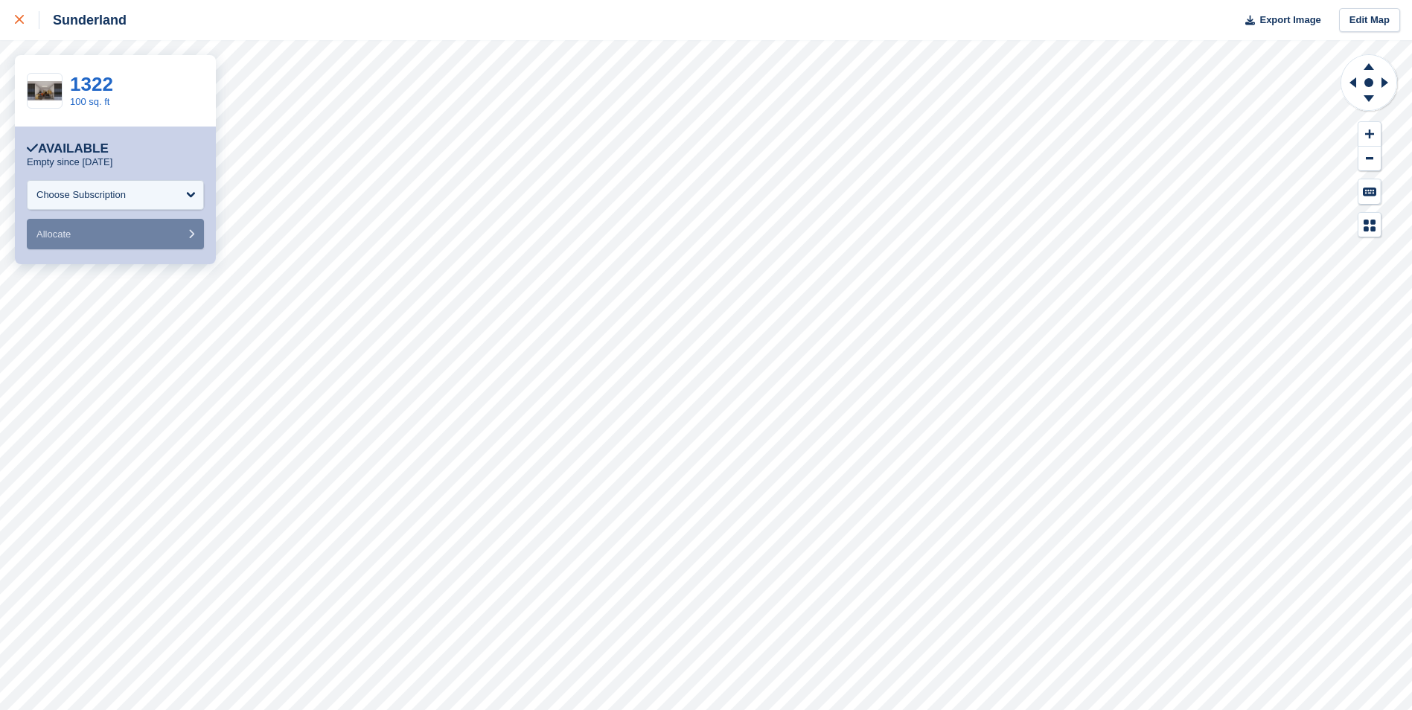
click at [10, 23] on link at bounding box center [19, 20] width 39 height 40
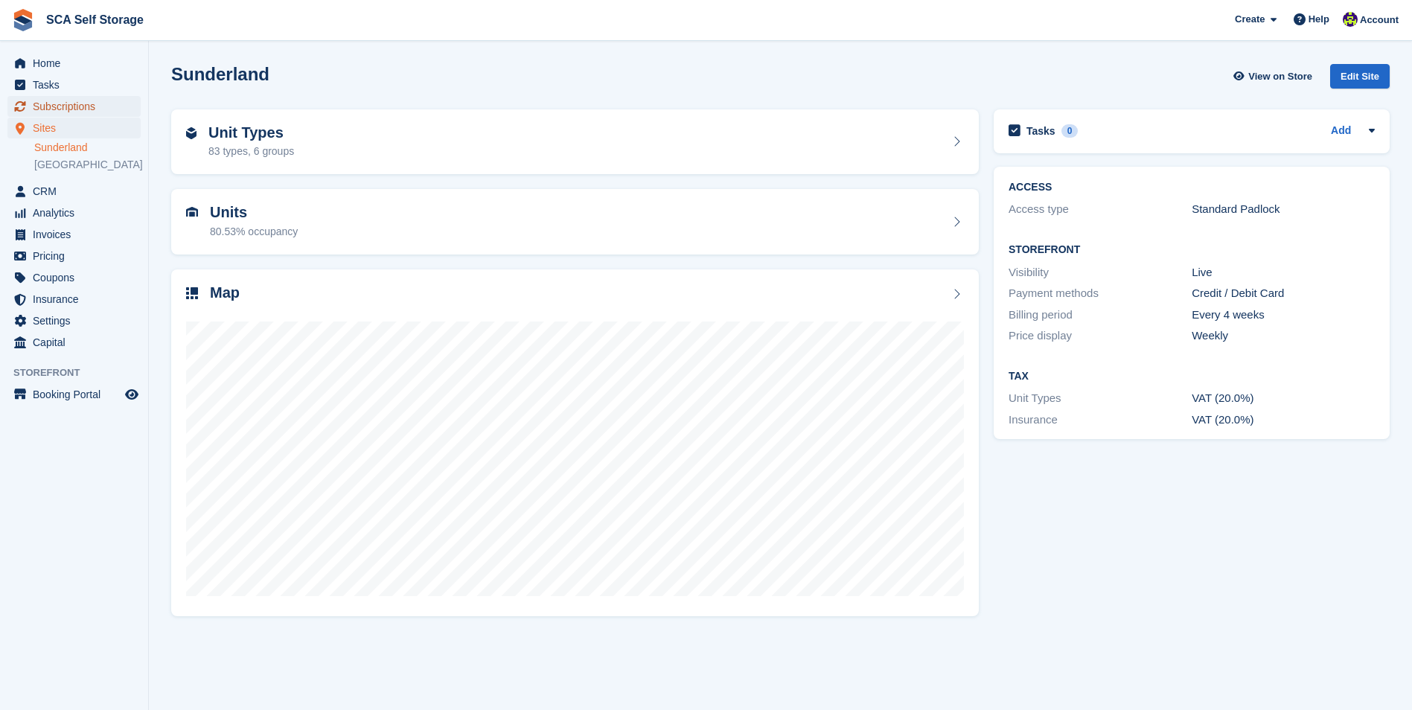
click at [80, 100] on span "Subscriptions" at bounding box center [77, 106] width 89 height 21
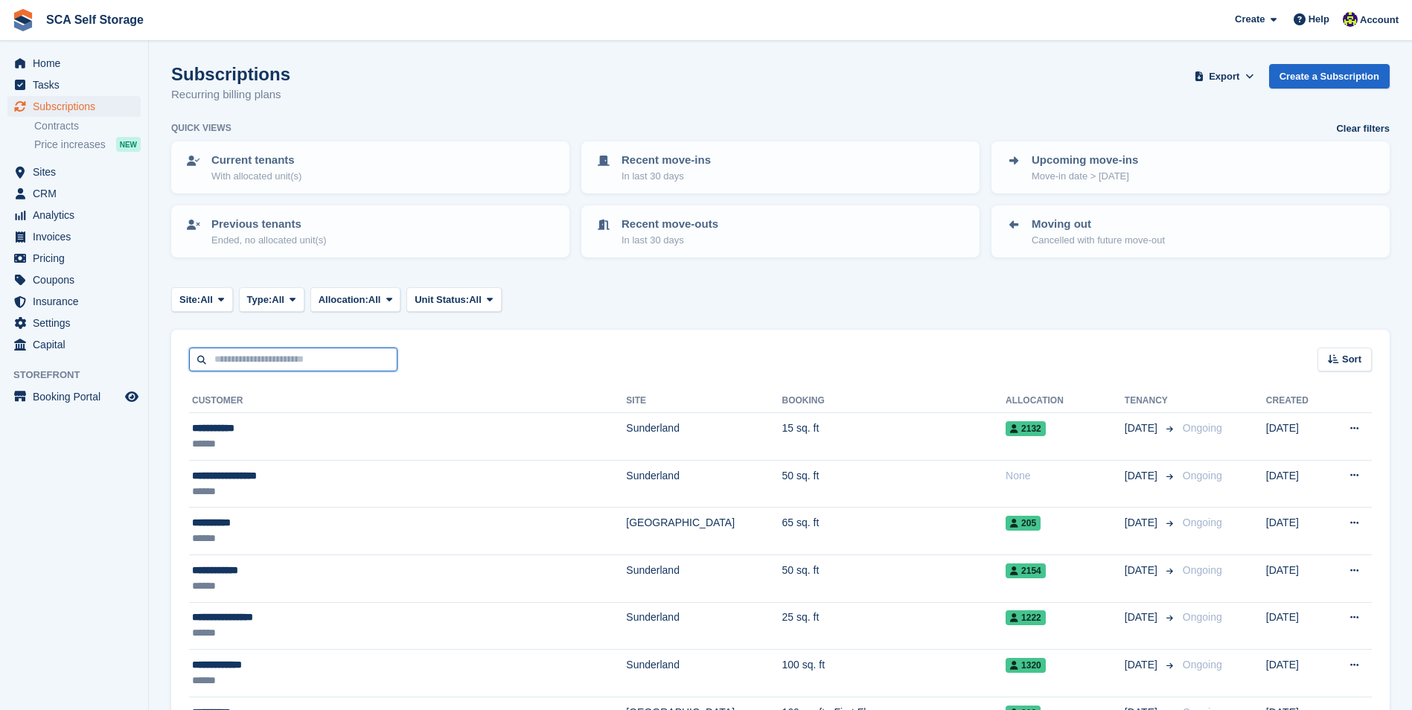
click at [286, 357] on input "text" at bounding box center [293, 360] width 208 height 25
type input "**********"
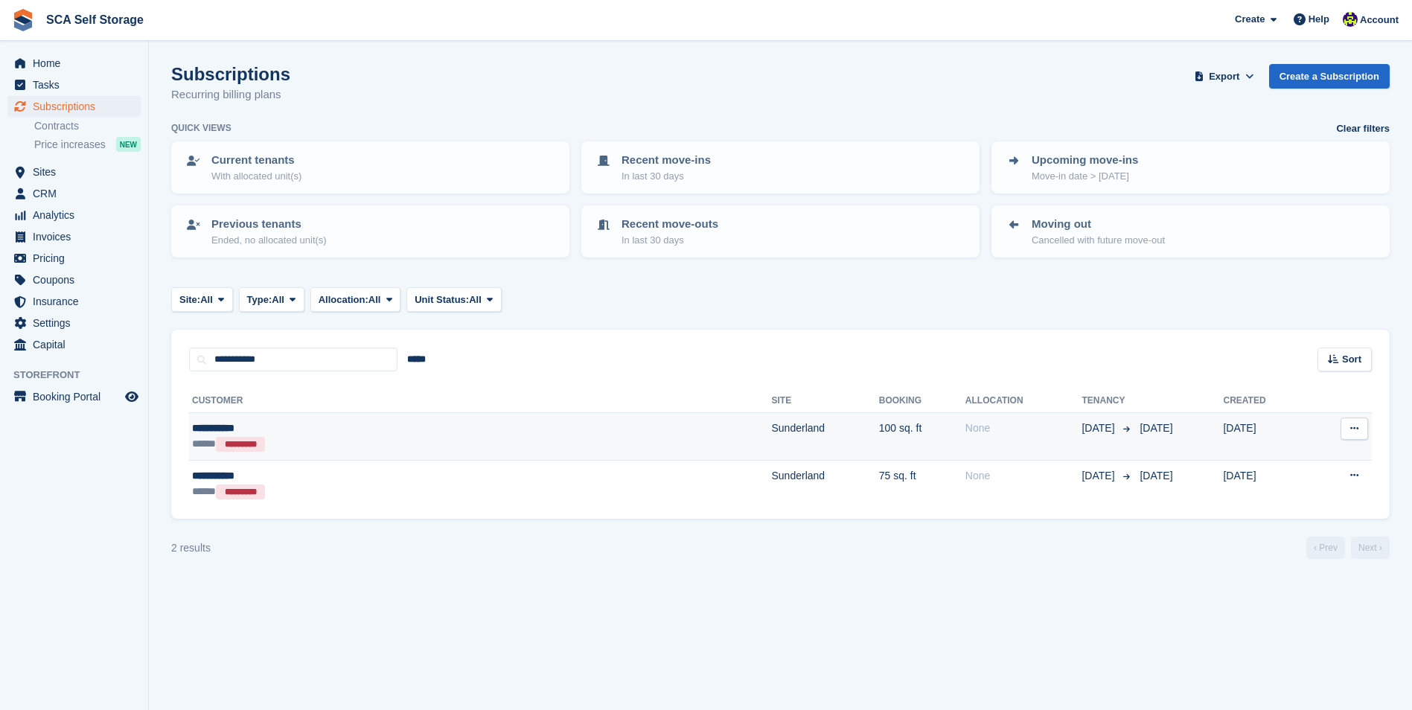
click at [376, 447] on div "***** *********" at bounding box center [335, 444] width 286 height 16
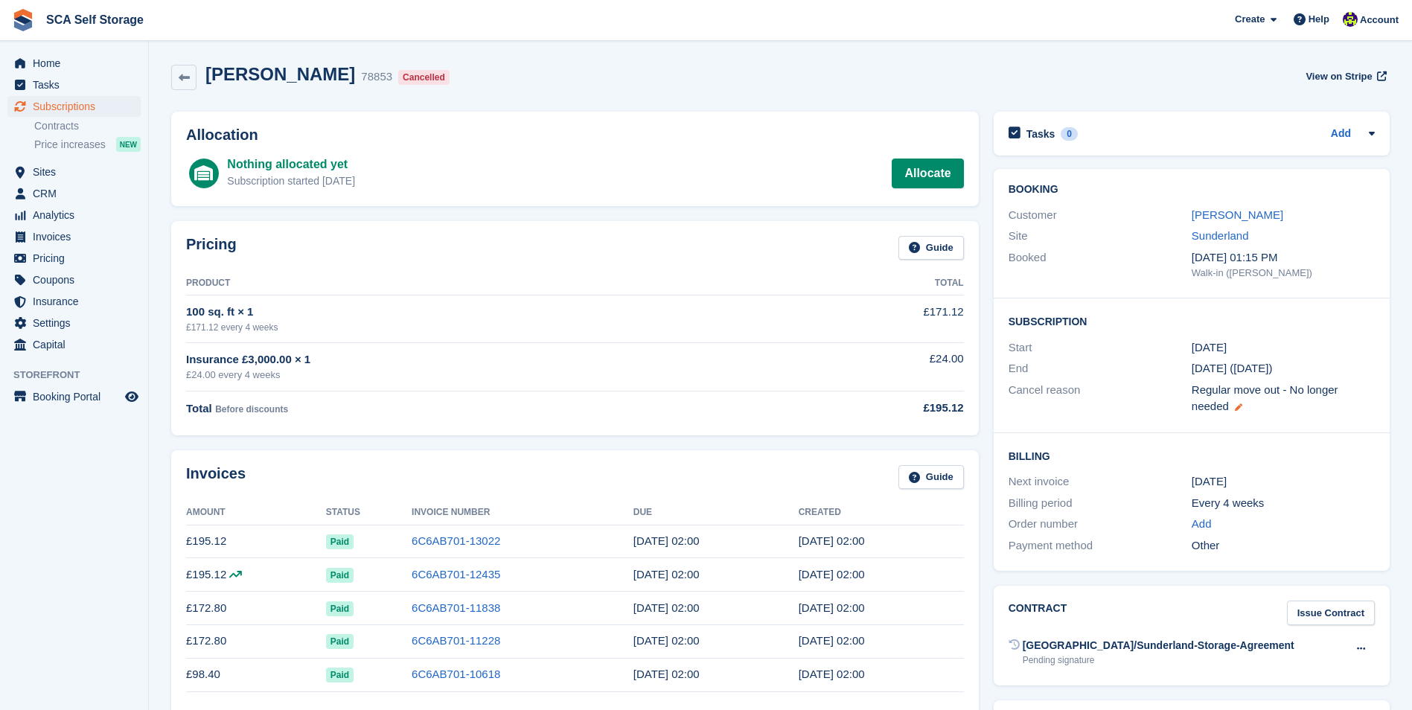
click at [1239, 406] on icon at bounding box center [1238, 407] width 7 height 7
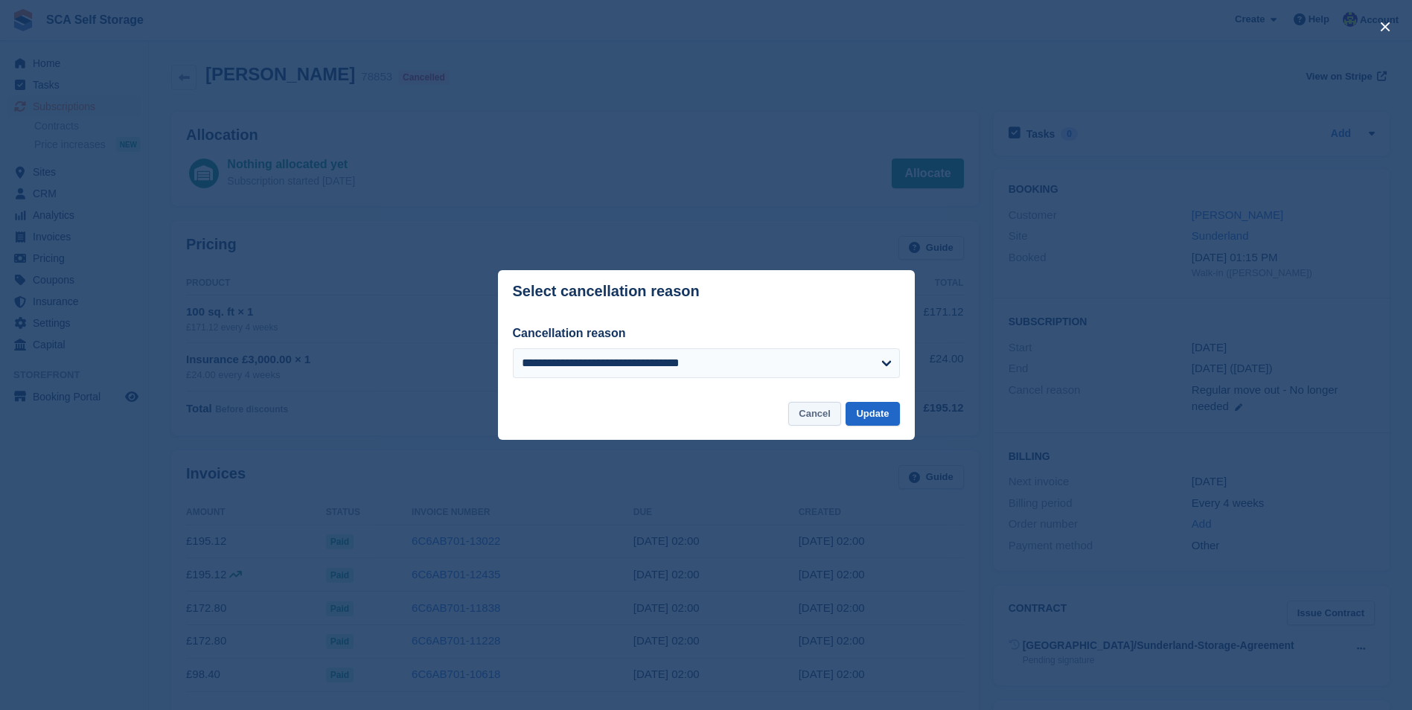
click at [823, 416] on button "Cancel" at bounding box center [814, 414] width 53 height 25
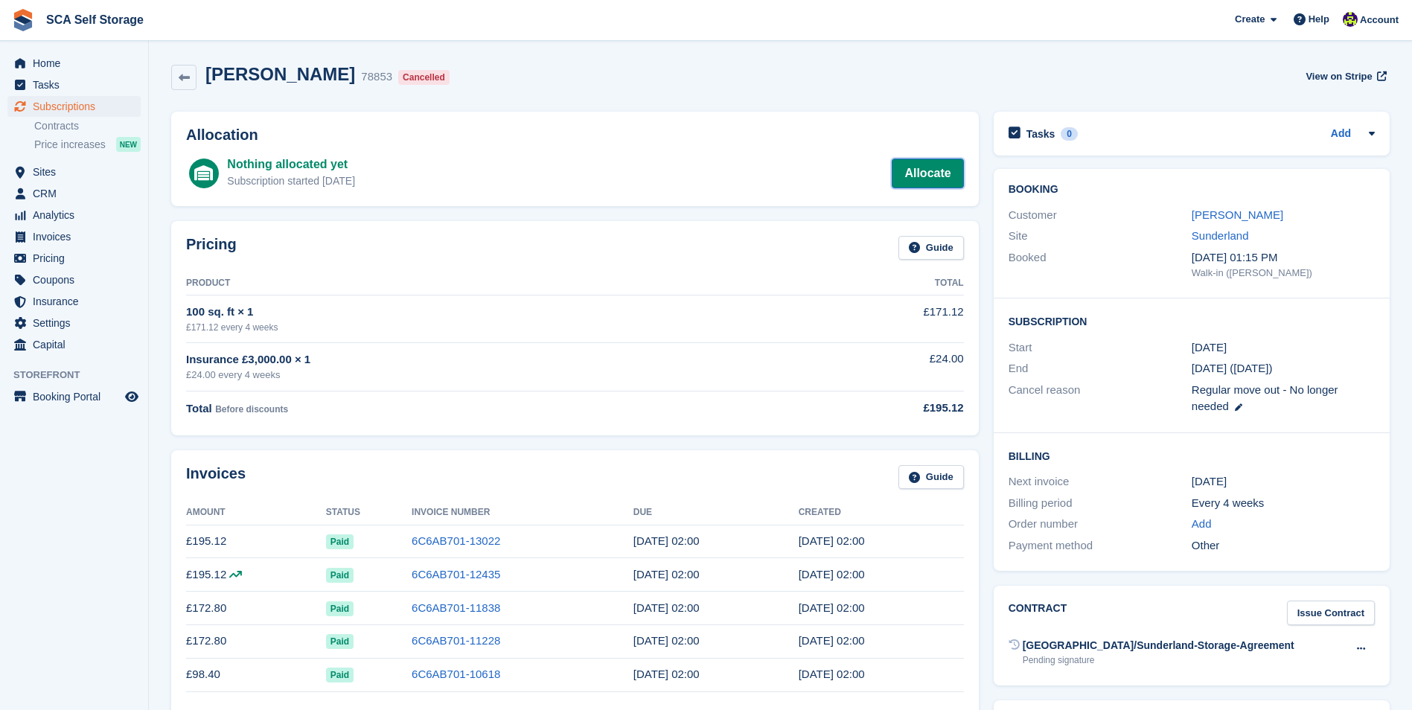
click at [933, 182] on link "Allocate" at bounding box center [927, 174] width 71 height 30
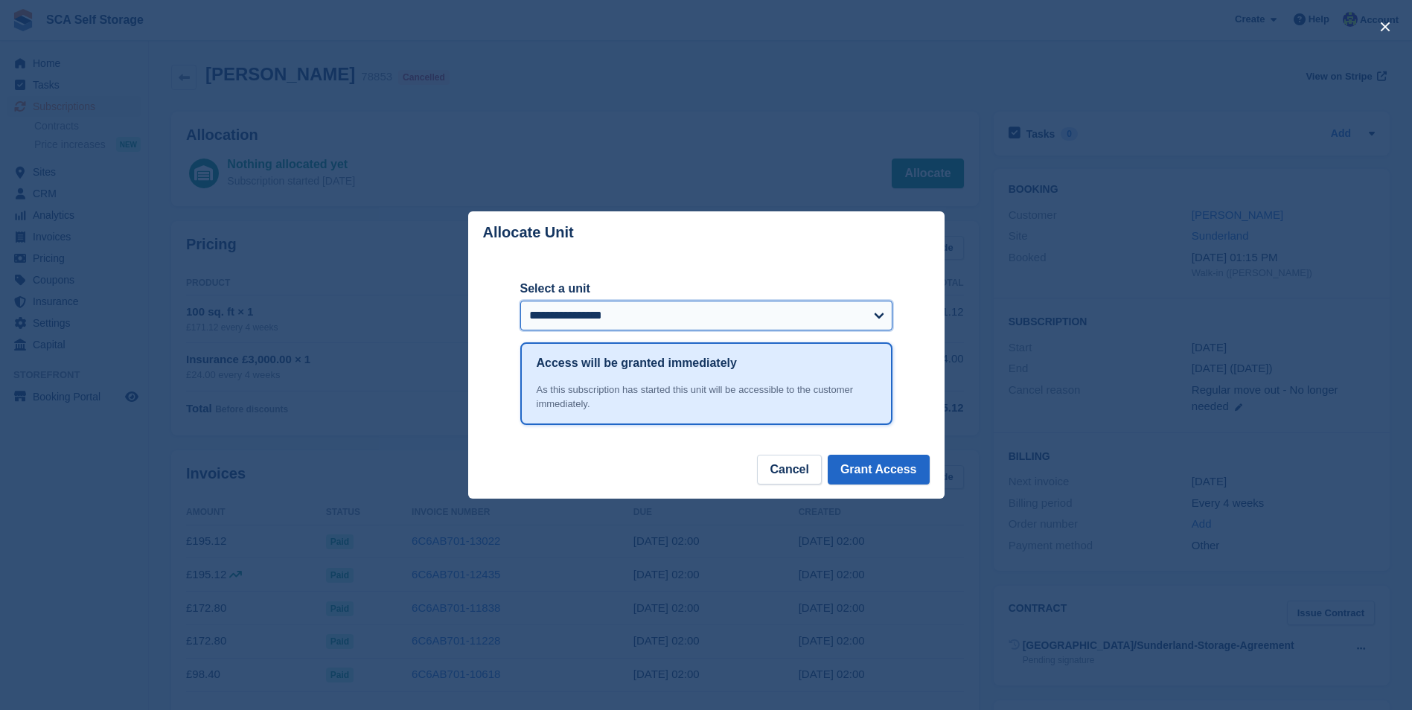
click at [864, 314] on select "**********" at bounding box center [706, 316] width 372 height 30
click at [781, 107] on div "close" at bounding box center [706, 355] width 1412 height 710
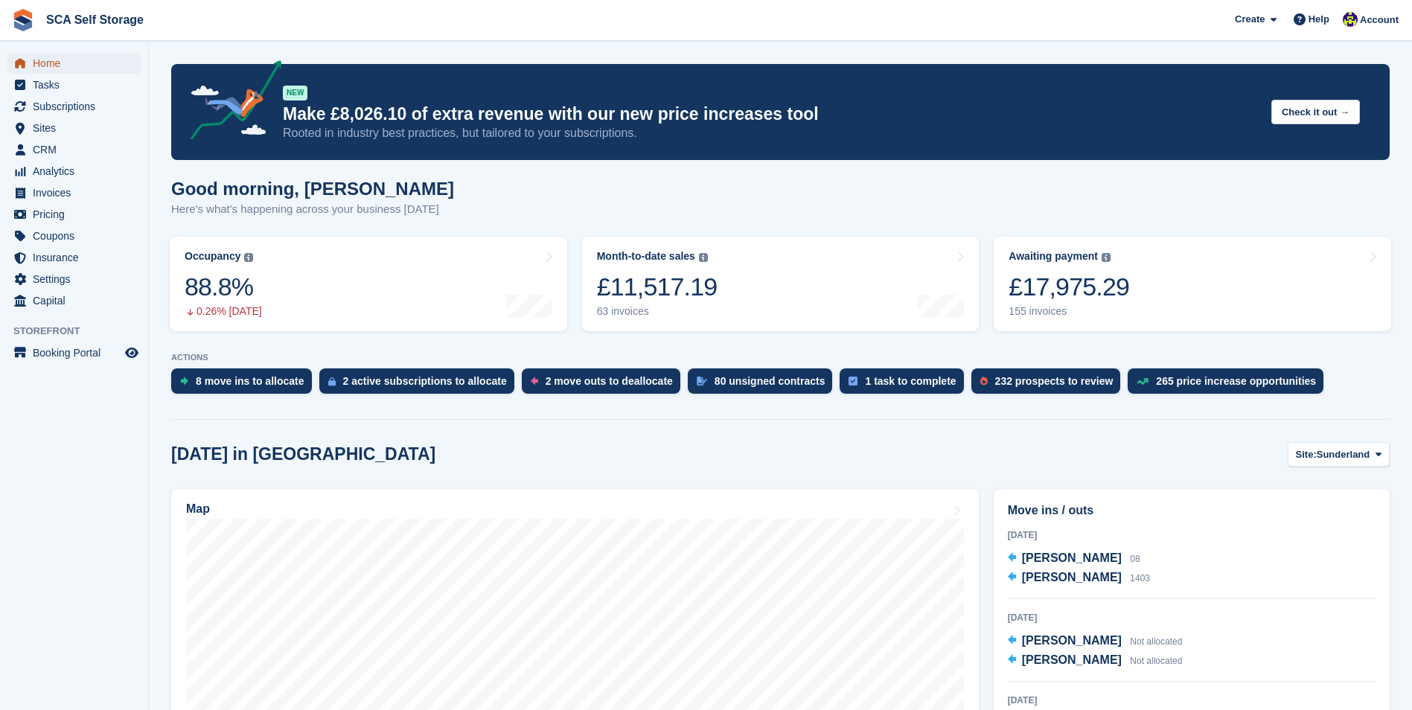
click at [98, 67] on span "Home" at bounding box center [77, 63] width 89 height 21
click at [78, 58] on span "Home" at bounding box center [77, 63] width 89 height 21
click at [83, 107] on span "Subscriptions" at bounding box center [77, 106] width 89 height 21
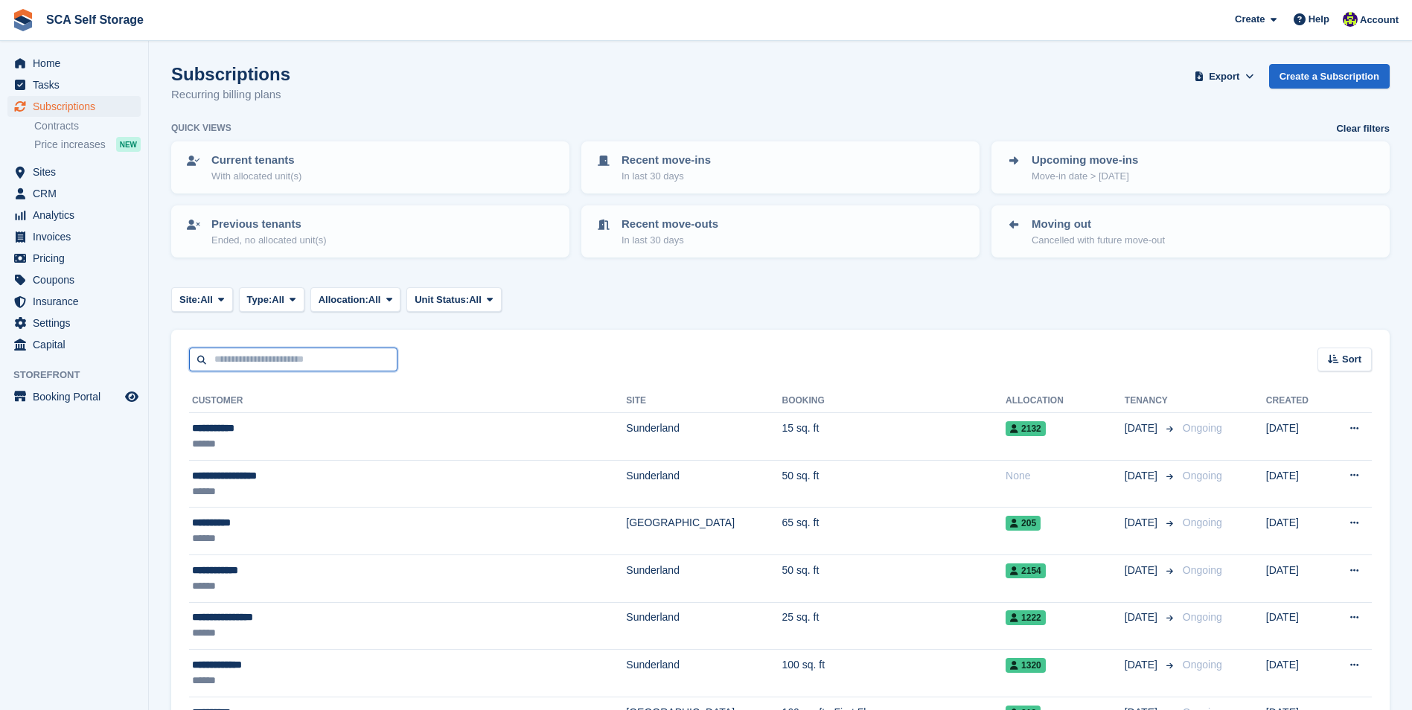
click at [250, 364] on input "text" at bounding box center [293, 360] width 208 height 25
type input "*****"
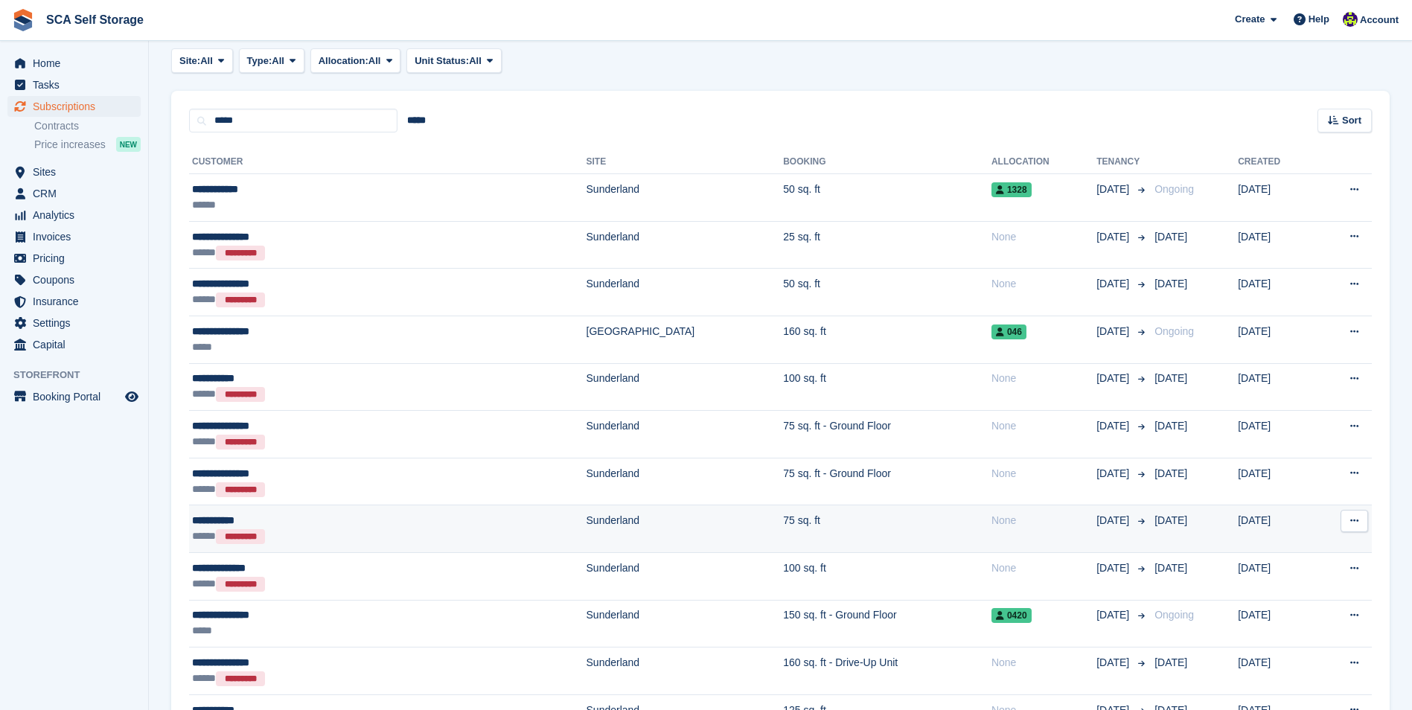
scroll to position [298, 0]
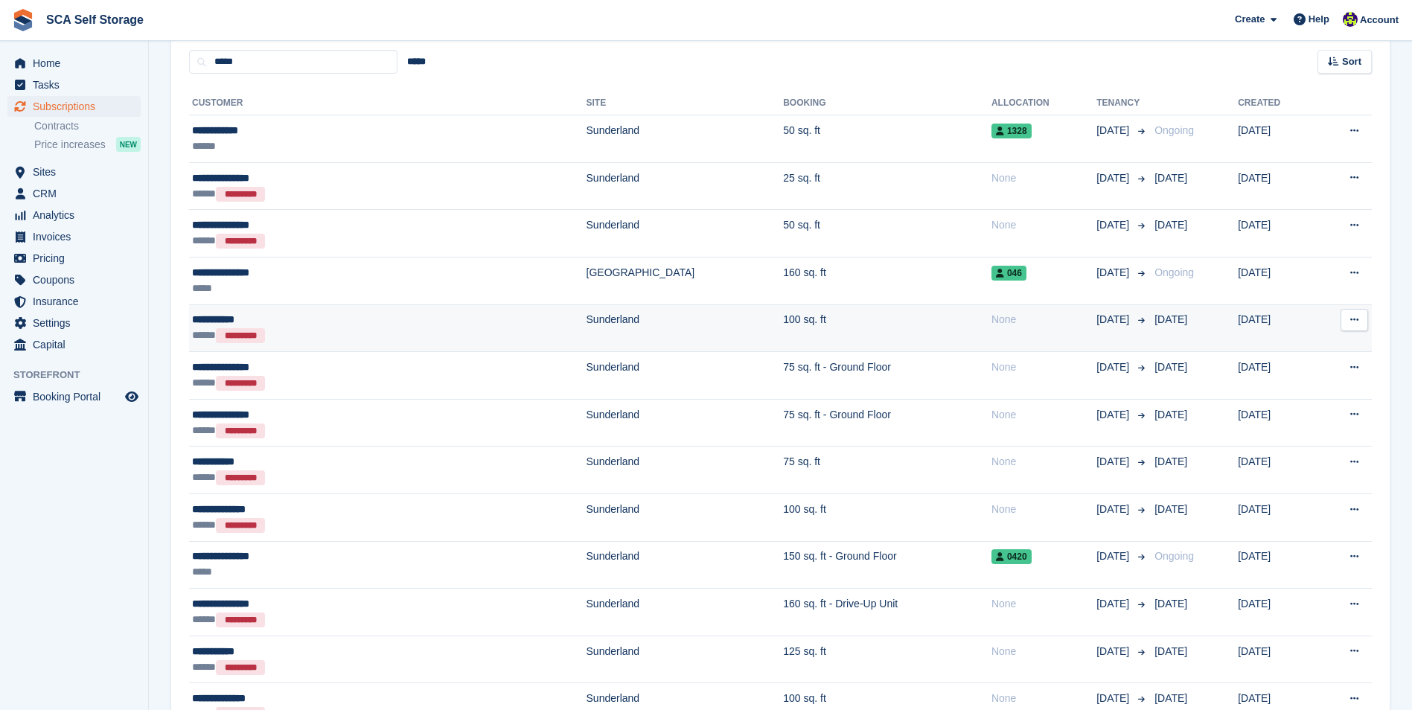
click at [312, 320] on div "**********" at bounding box center [300, 320] width 216 height 16
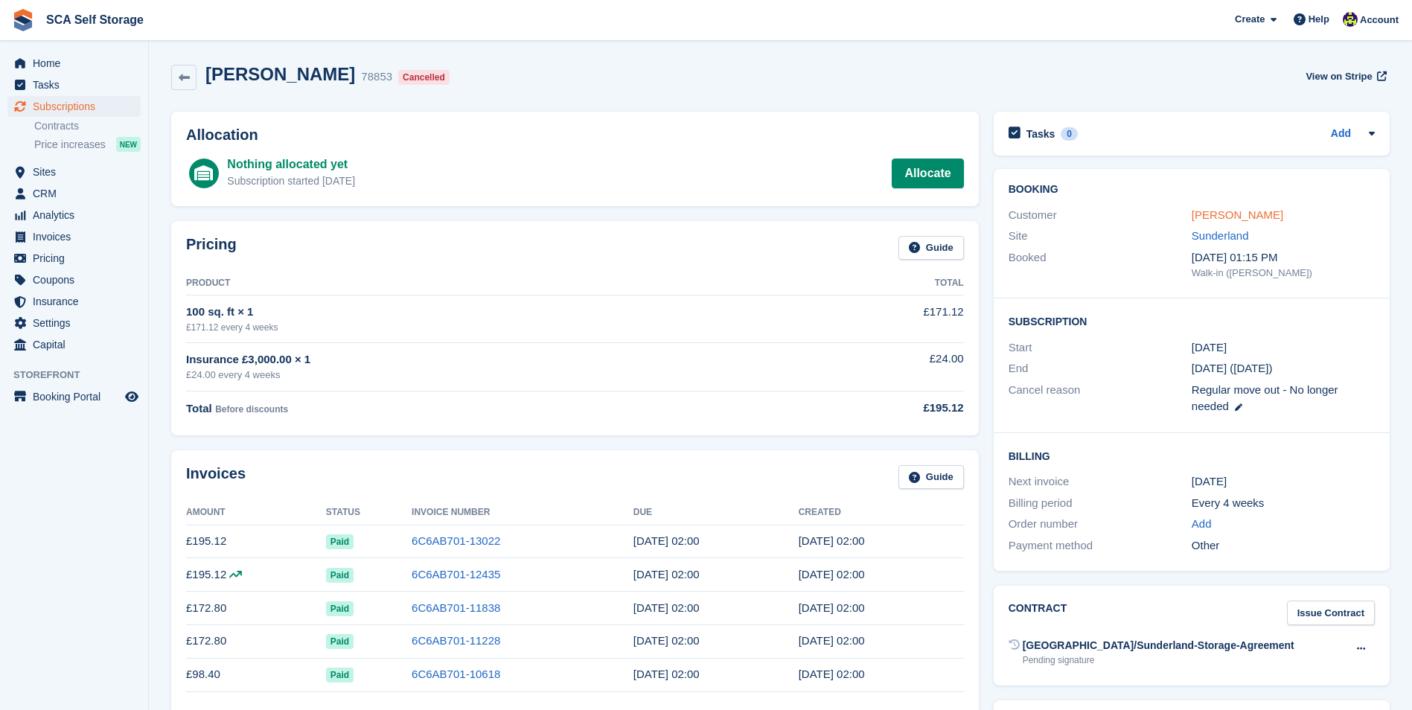
click at [1220, 221] on link "[PERSON_NAME]" at bounding box center [1238, 214] width 92 height 13
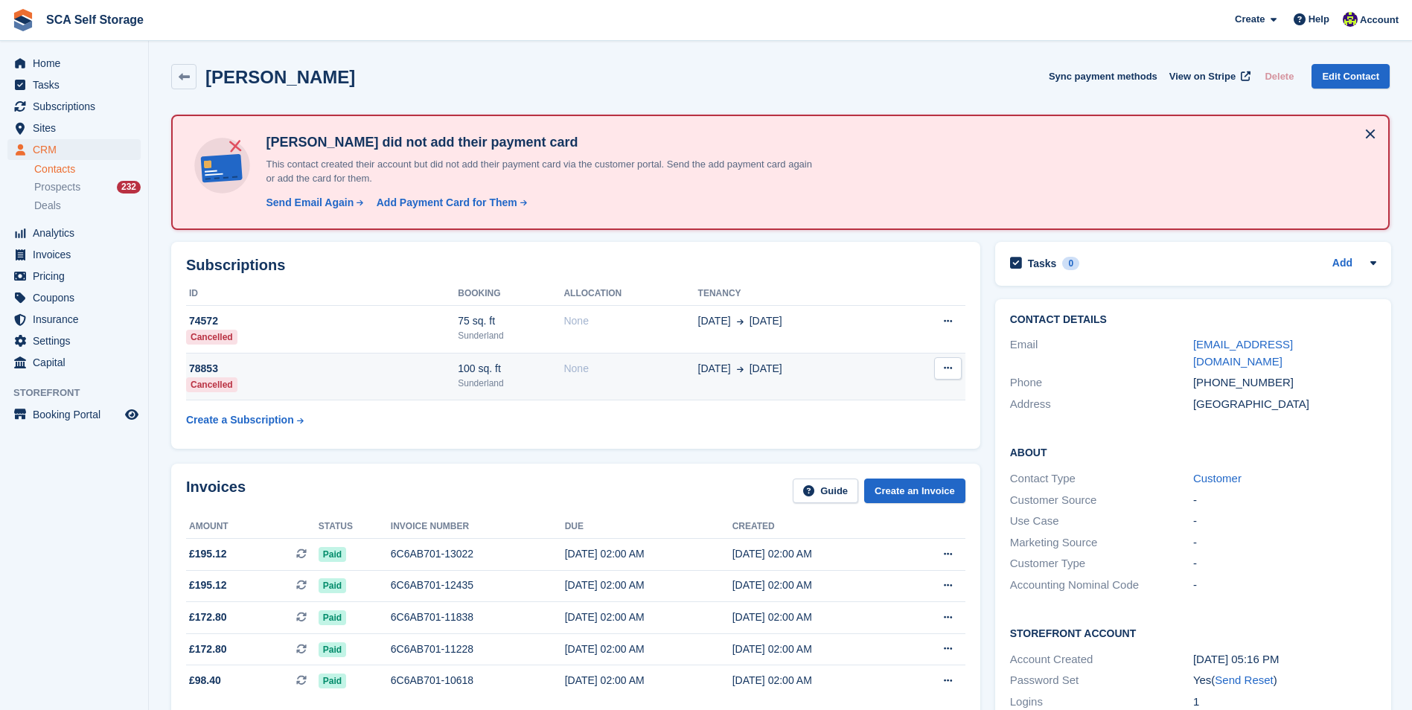
click at [841, 376] on div "[DATE] [DATE]" at bounding box center [795, 369] width 195 height 16
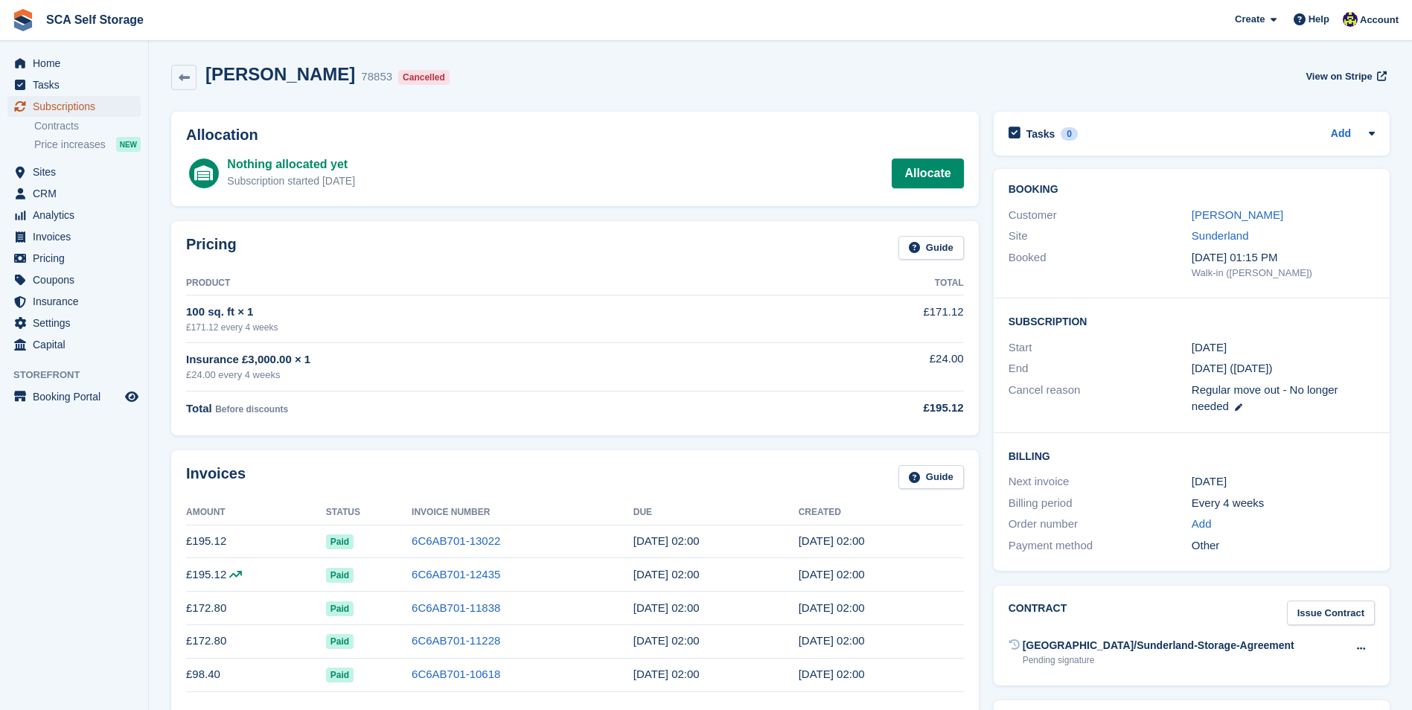
click at [102, 101] on span "Subscriptions" at bounding box center [77, 106] width 89 height 21
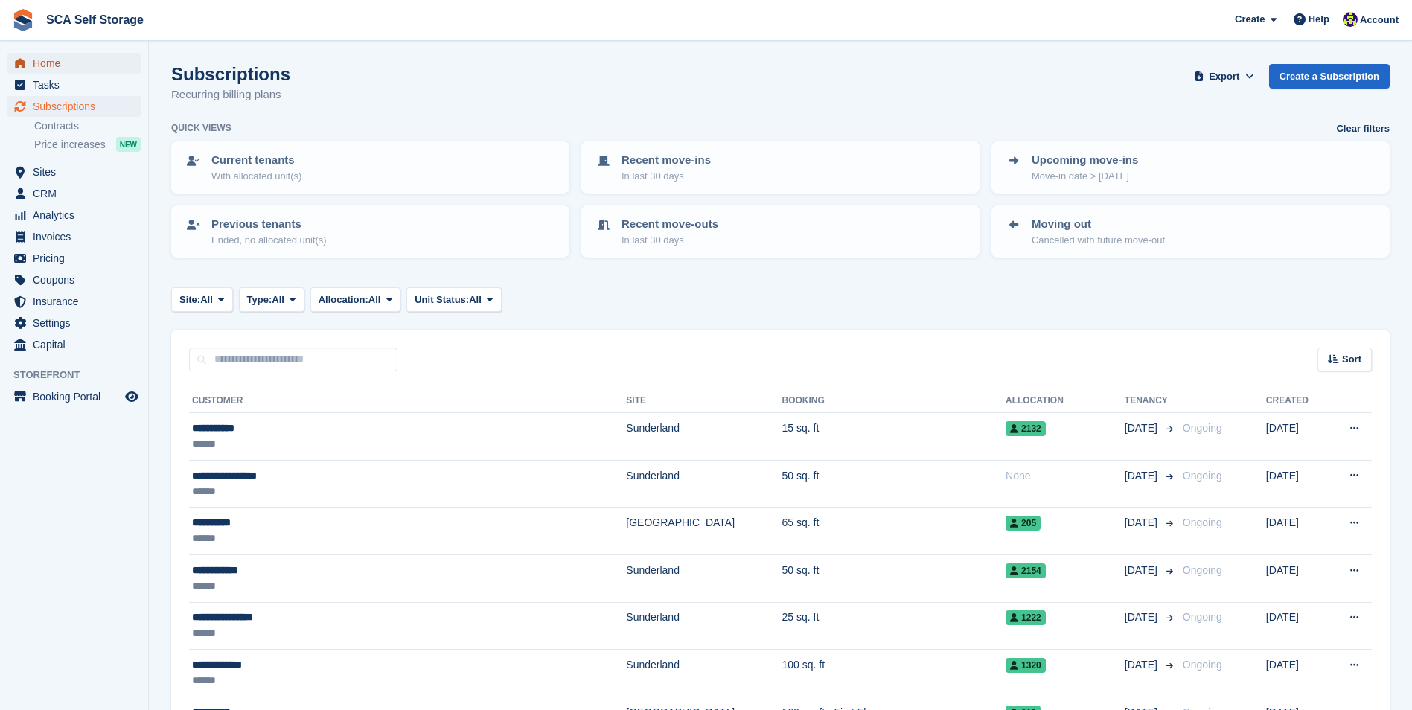
click at [89, 57] on span "Home" at bounding box center [77, 63] width 89 height 21
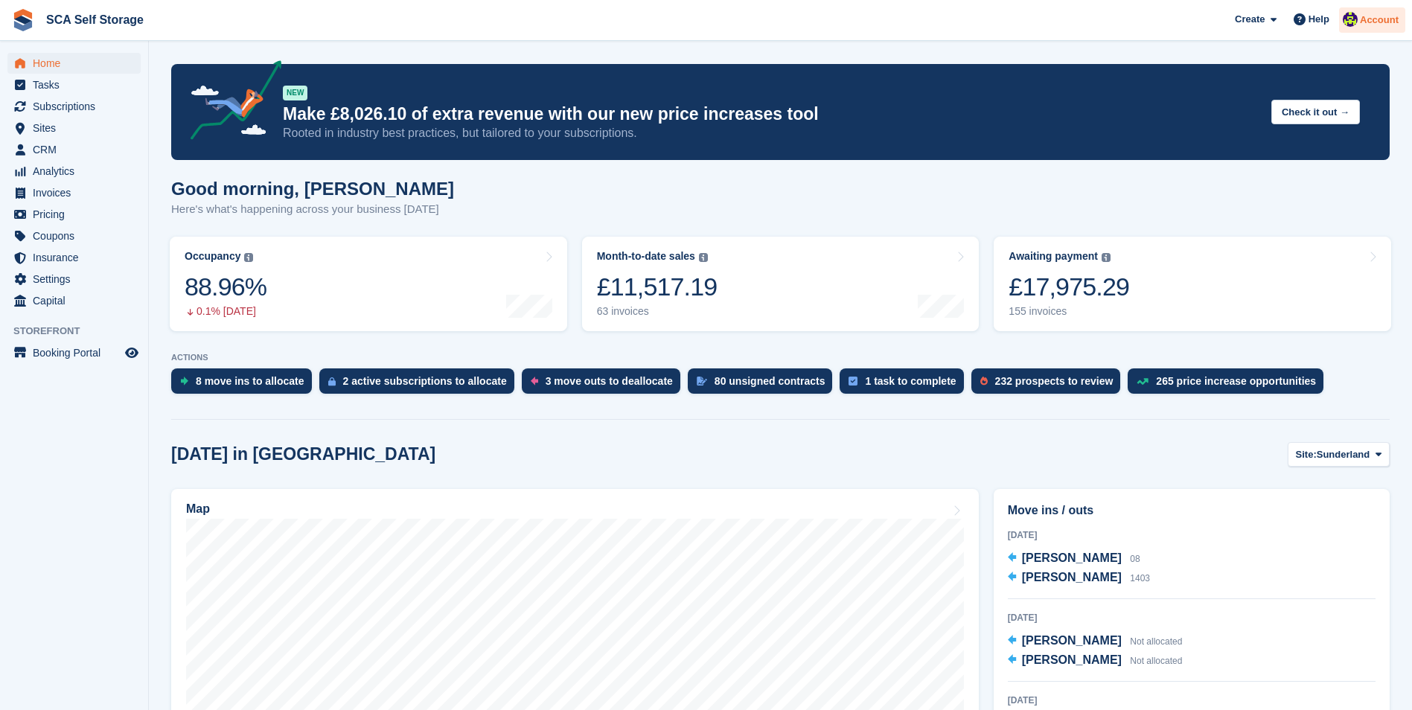
click at [1365, 28] on div "Account" at bounding box center [1372, 20] width 66 height 26
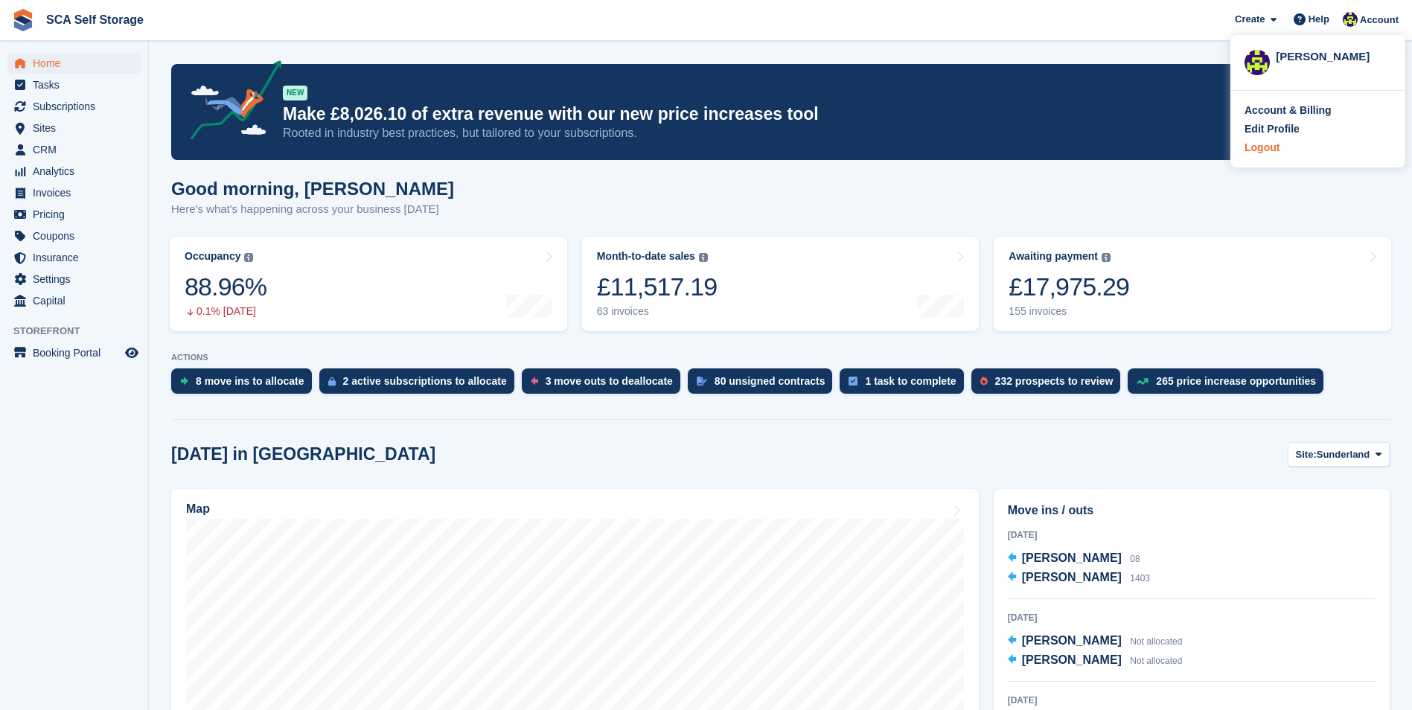
click at [1269, 153] on div "Logout" at bounding box center [1262, 148] width 35 height 16
